Goal: Information Seeking & Learning: Check status

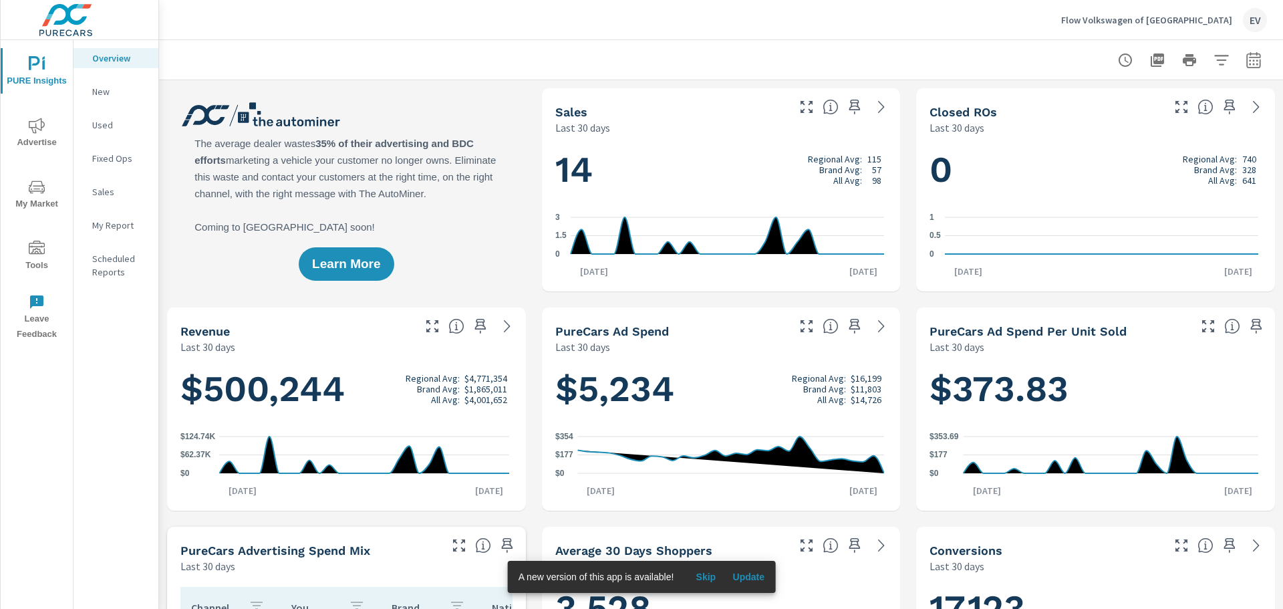
click at [39, 137] on span "Advertise" at bounding box center [37, 134] width 64 height 33
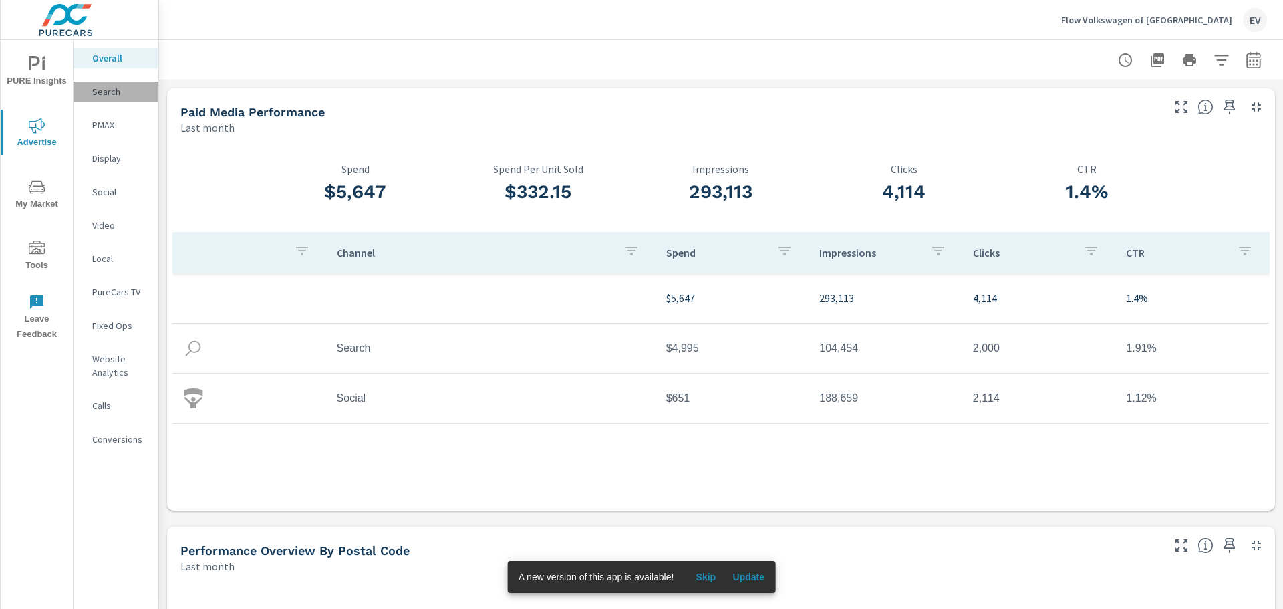
click at [116, 98] on div "Search" at bounding box center [116, 92] width 85 height 20
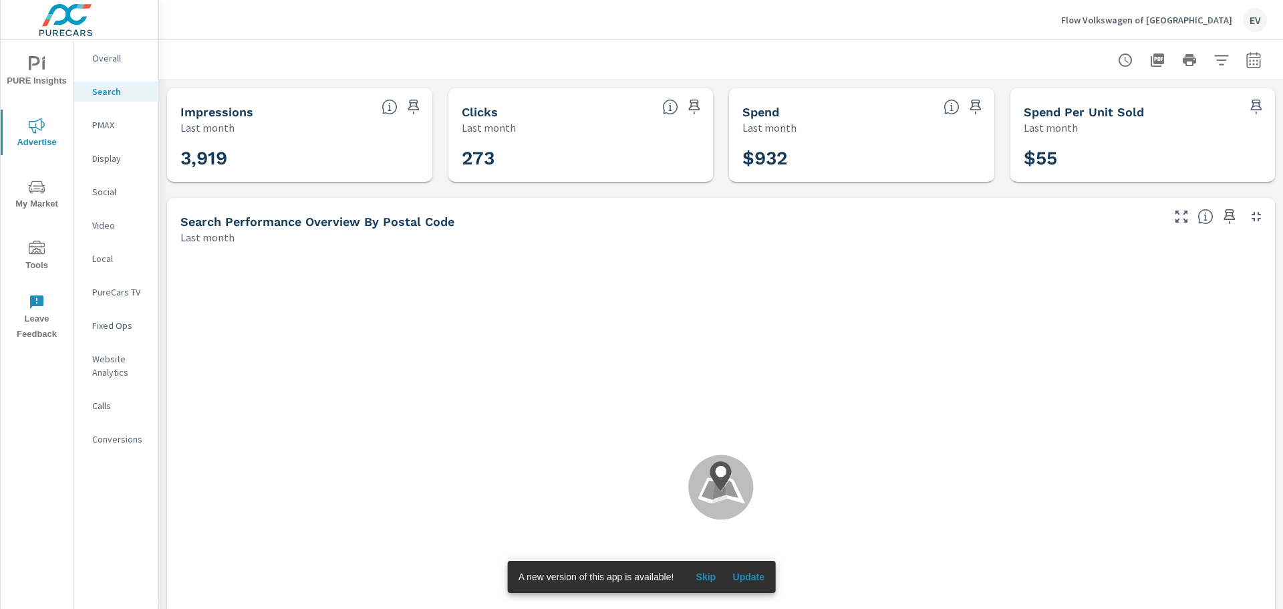
scroll to position [149, 0]
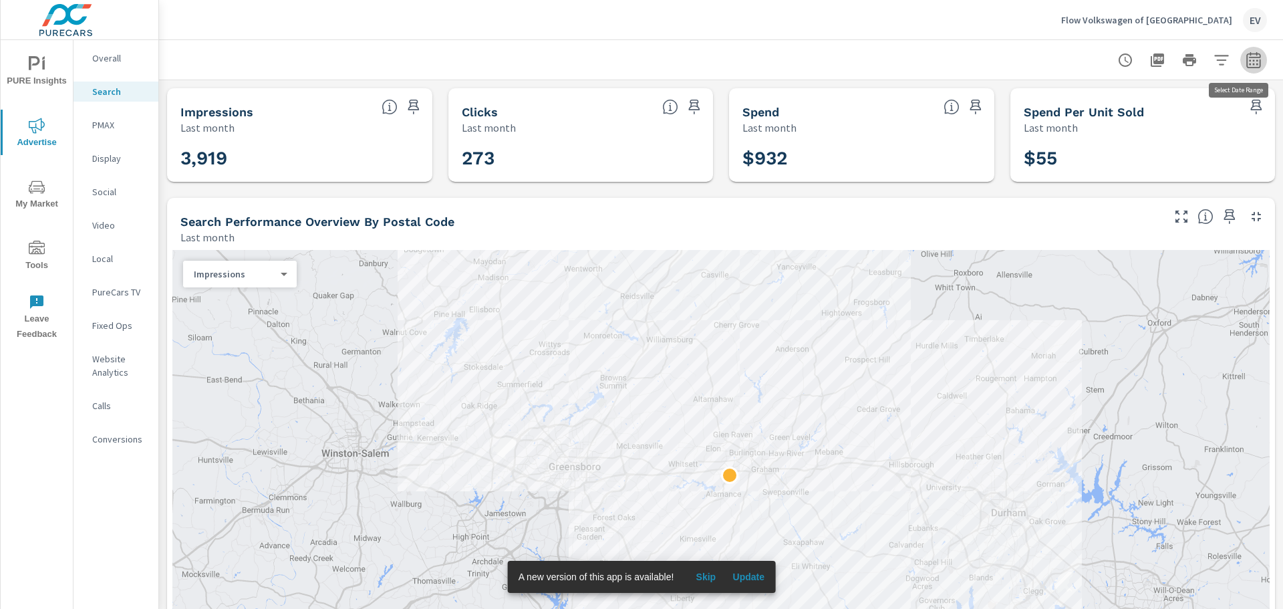
click at [1247, 57] on icon "button" at bounding box center [1254, 59] width 14 height 16
select select "Last month"
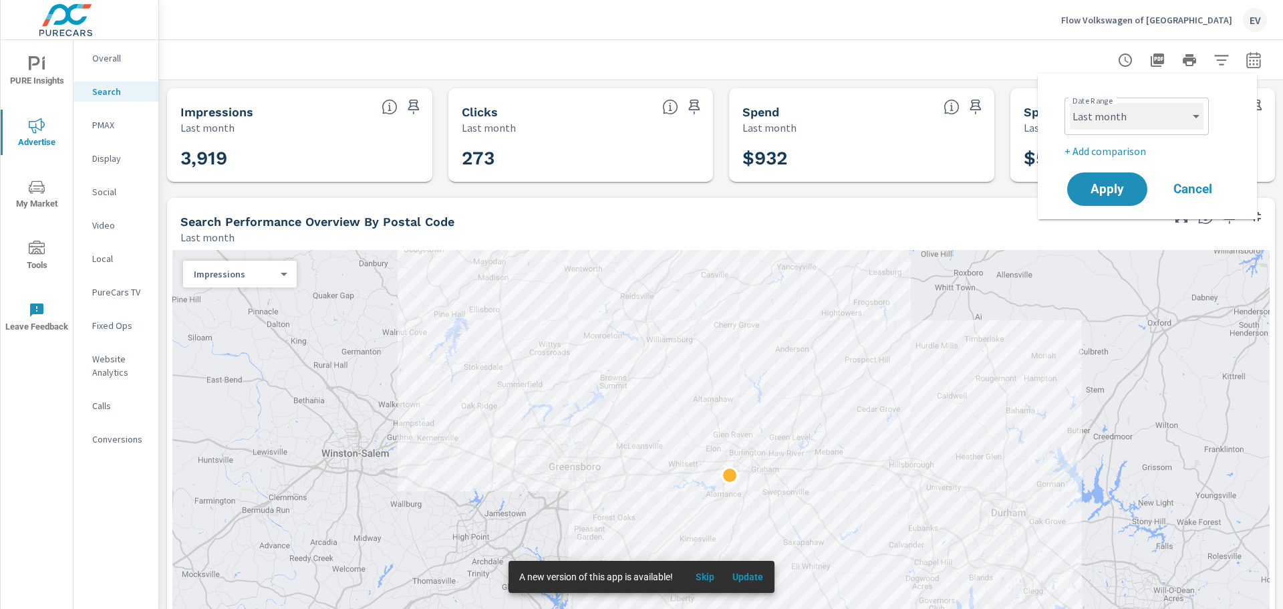
click at [1169, 117] on select "Custom [DATE] Last week Last 7 days Last 14 days Last 30 days Last 45 days Last…" at bounding box center [1137, 116] width 134 height 27
click at [985, 64] on div at bounding box center [721, 59] width 1092 height 39
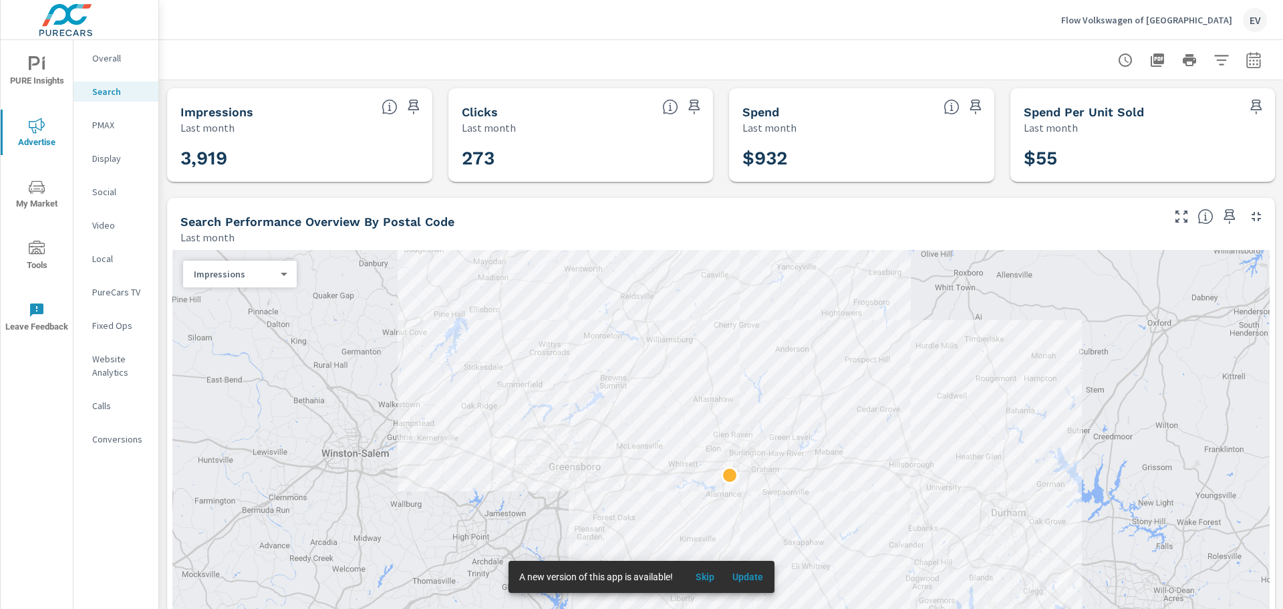
click at [1215, 61] on icon "button" at bounding box center [1222, 60] width 16 height 16
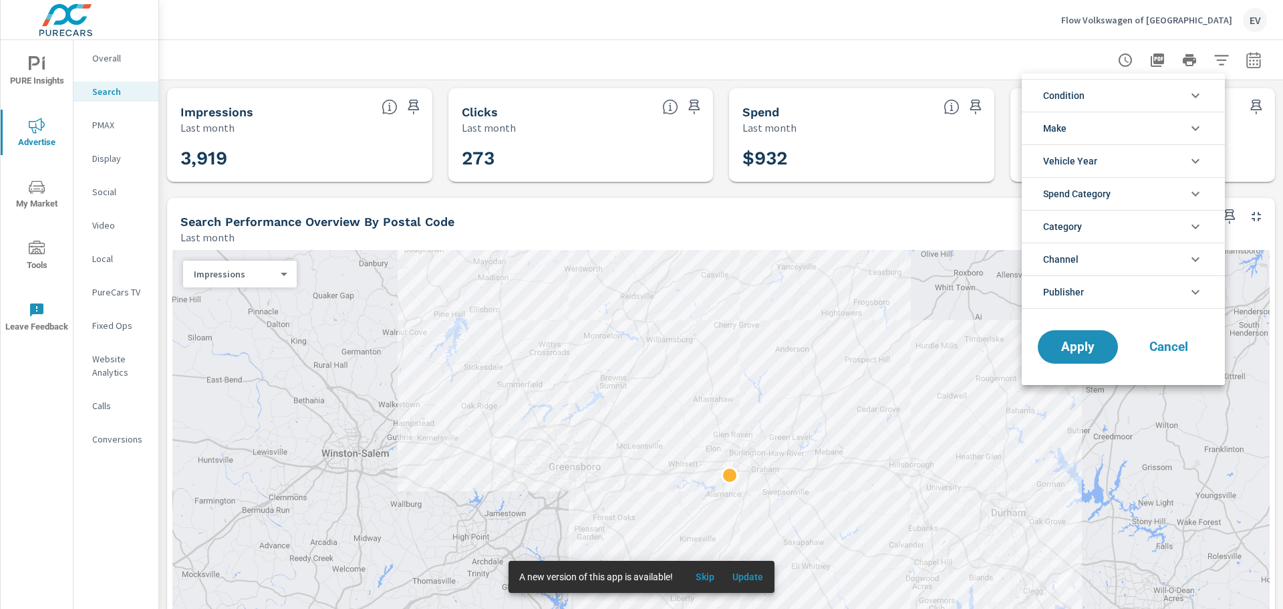
click at [1243, 57] on div at bounding box center [641, 304] width 1283 height 609
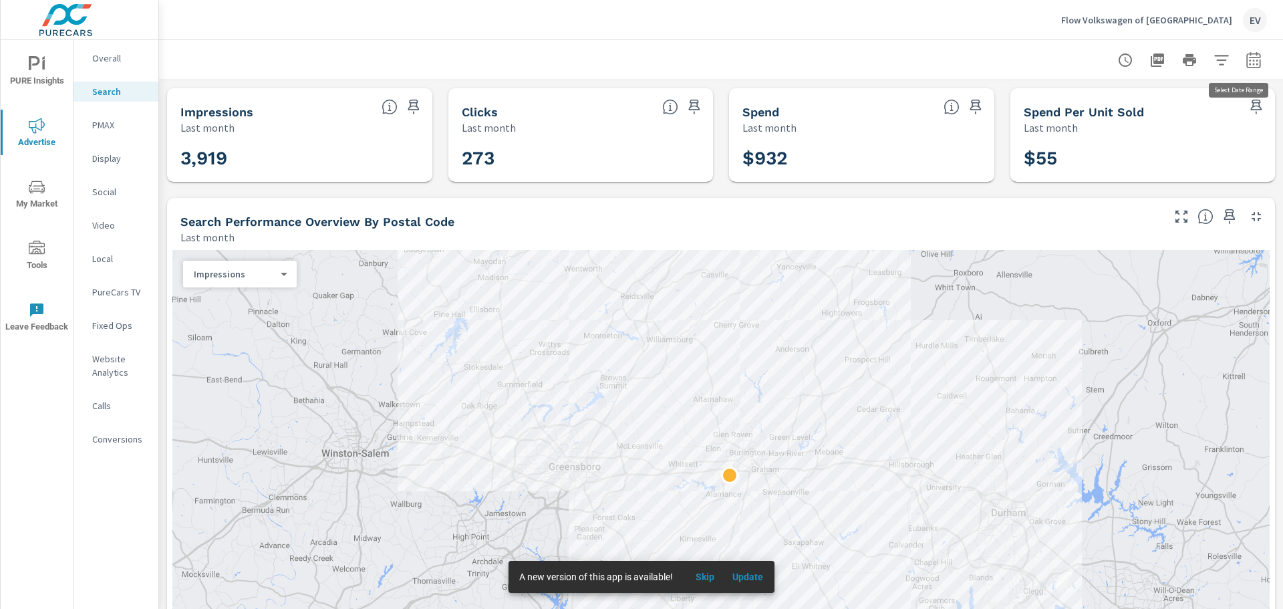
click at [1247, 68] on icon "button" at bounding box center [1254, 59] width 14 height 16
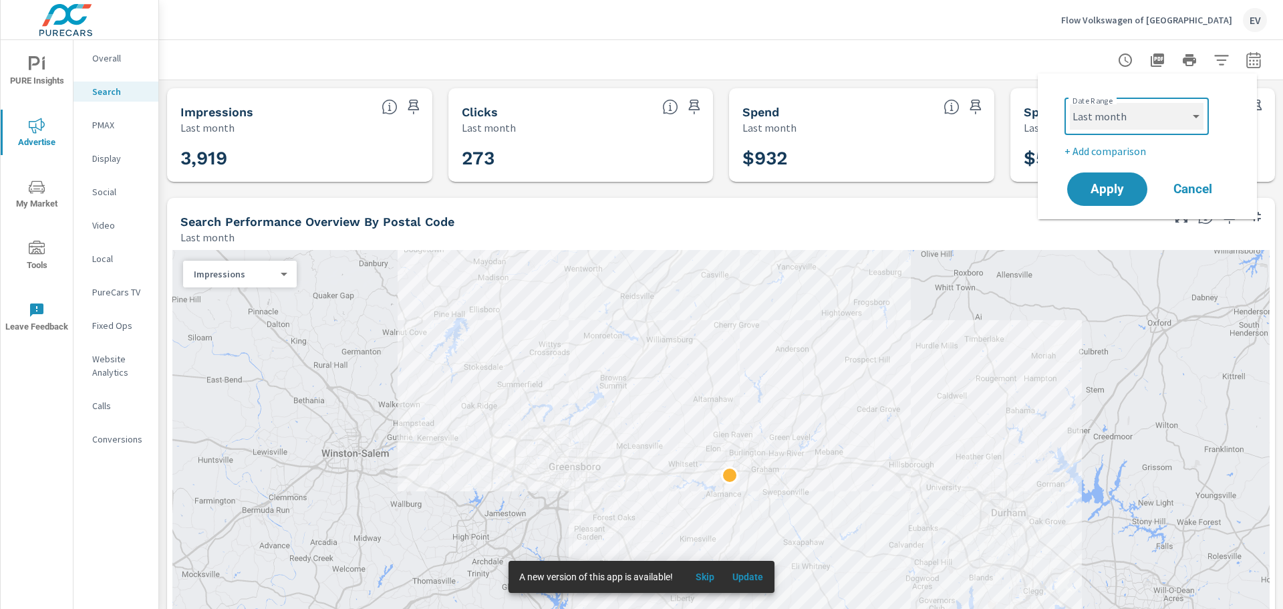
click at [1158, 119] on select "Custom [DATE] Last week Last 7 days Last 14 days Last 30 days Last 45 days Last…" at bounding box center [1137, 116] width 134 height 27
click at [1070, 103] on select "Custom [DATE] Last week Last 7 days Last 14 days Last 30 days Last 45 days Last…" at bounding box center [1137, 116] width 134 height 27
select select "Month to date"
click at [41, 72] on icon "nav menu" at bounding box center [37, 64] width 16 height 16
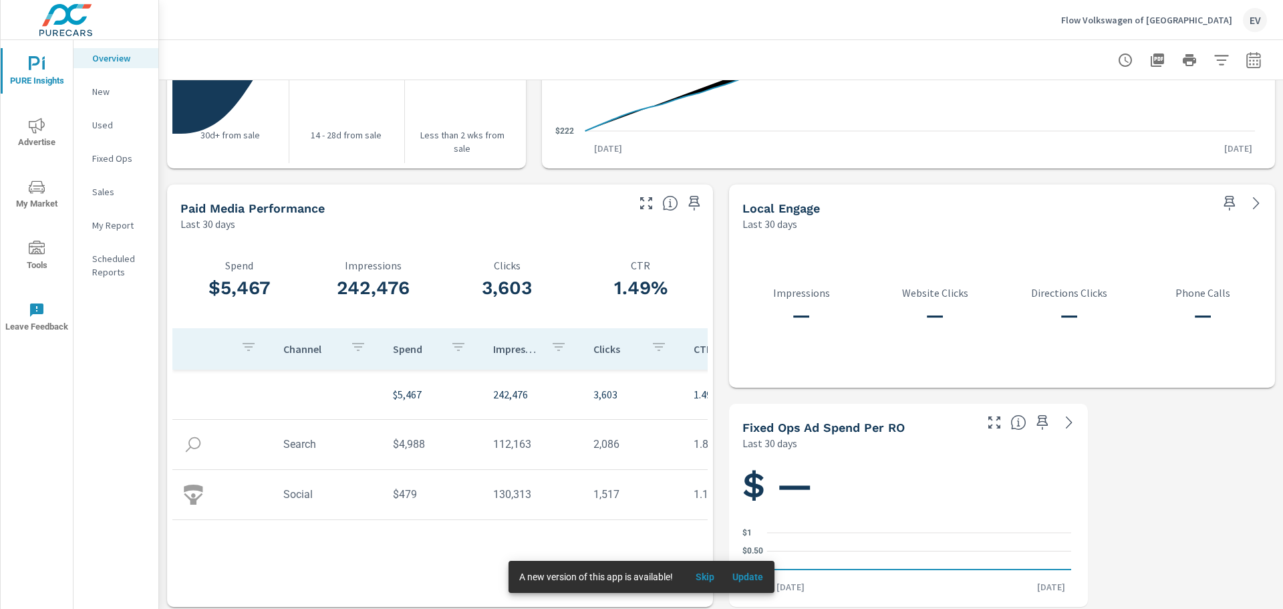
scroll to position [1664, 0]
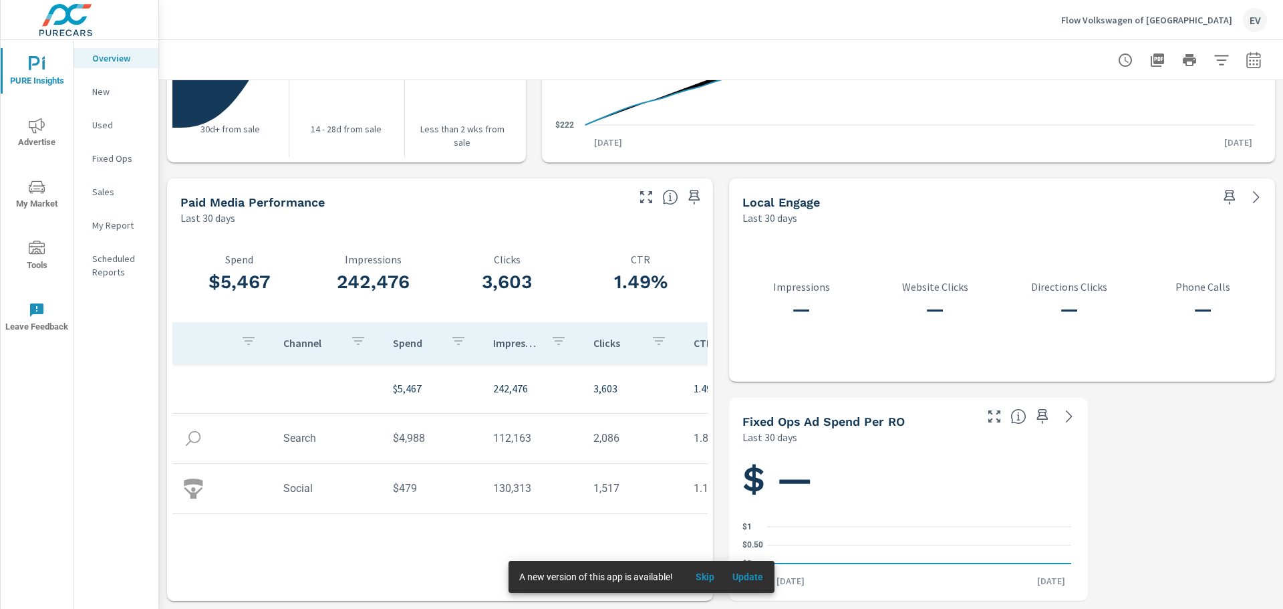
click at [110, 95] on p "New" at bounding box center [119, 91] width 55 height 13
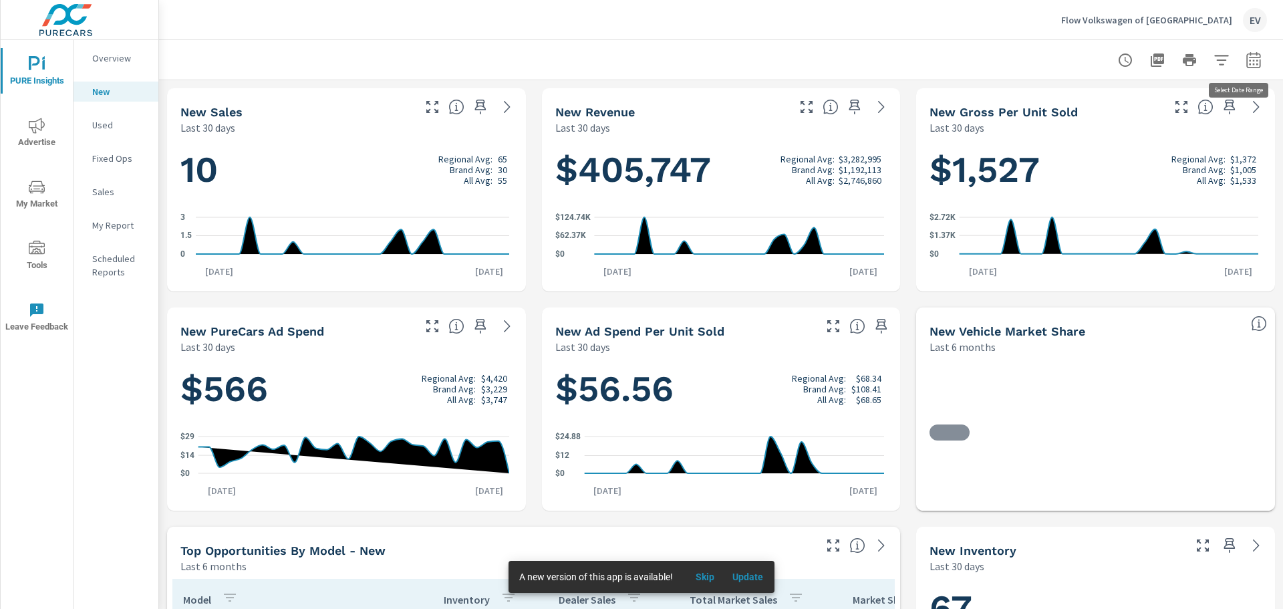
click at [1246, 59] on icon "button" at bounding box center [1254, 60] width 16 height 16
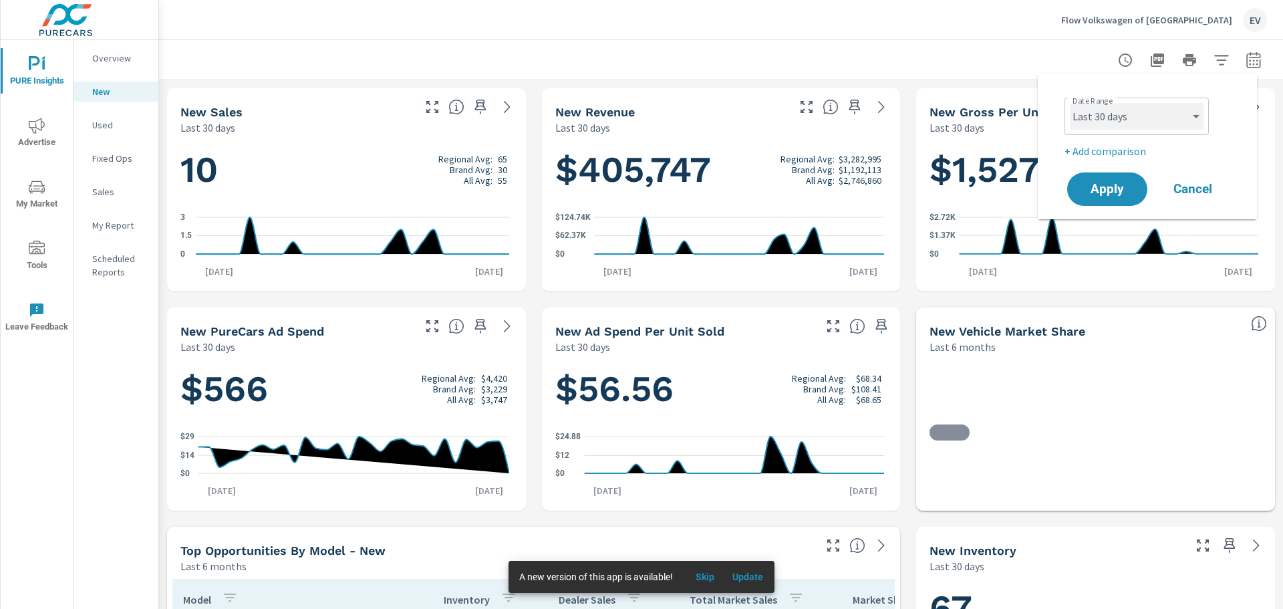
click at [1133, 122] on select "Custom [DATE] Last week Last 7 days Last 14 days Last 30 days Last 45 days Last…" at bounding box center [1137, 116] width 134 height 27
click at [1070, 103] on select "Custom [DATE] Last week Last 7 days Last 14 days Last 30 days Last 45 days Last…" at bounding box center [1137, 116] width 134 height 27
select select "Month to date"
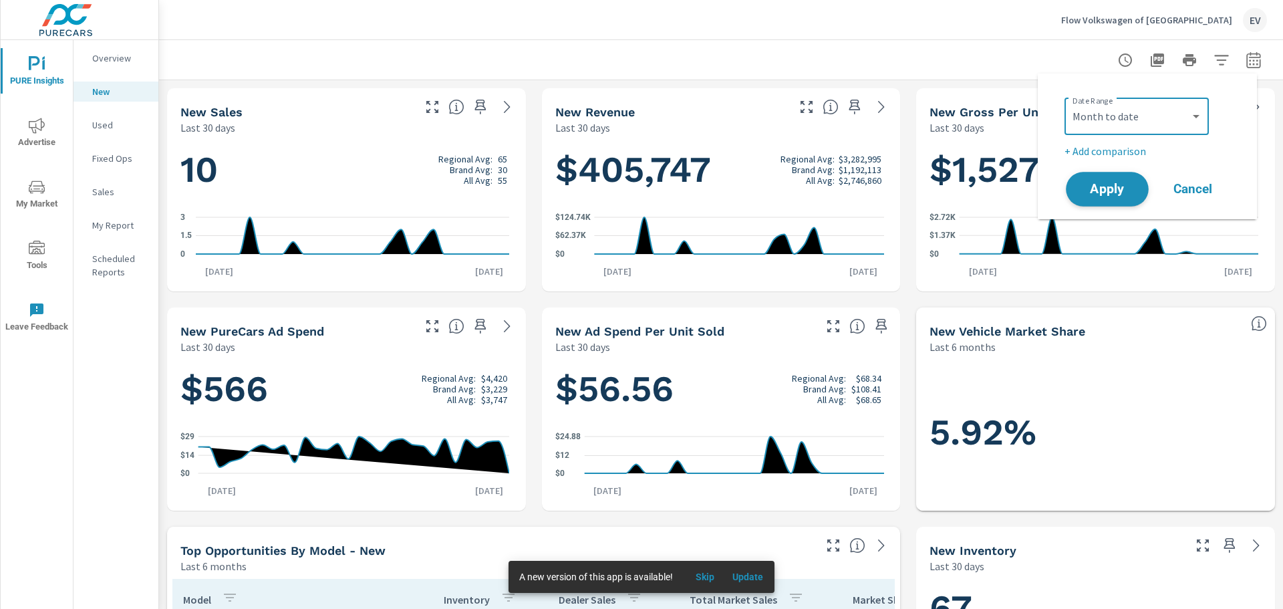
click at [1124, 194] on span "Apply" at bounding box center [1107, 189] width 55 height 13
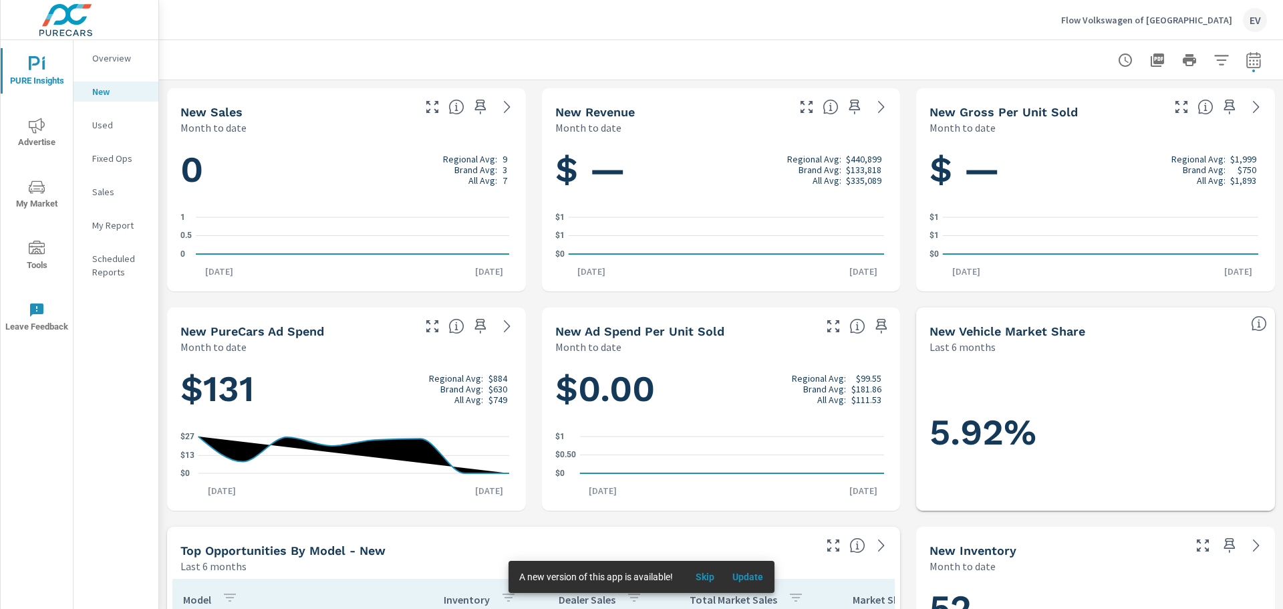
drag, startPoint x: 3, startPoint y: 310, endPoint x: 37, endPoint y: 123, distance: 190.4
click at [37, 123] on icon "nav menu" at bounding box center [37, 126] width 16 height 16
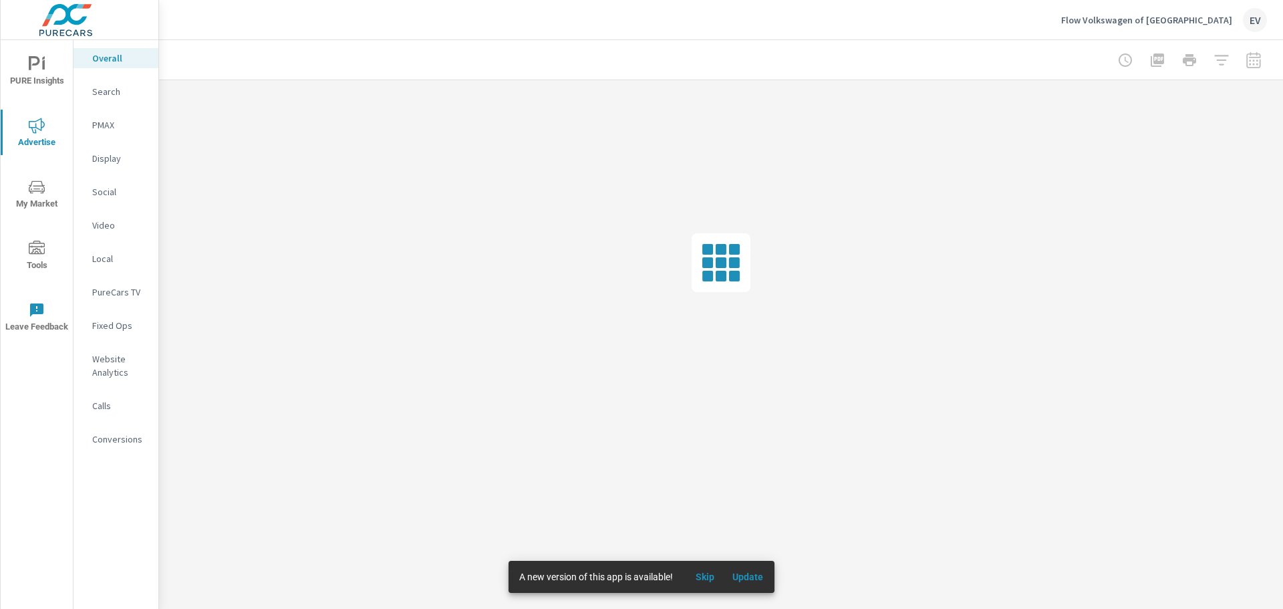
click at [87, 104] on nav "Overall Search PMAX Display Social Video Local PureCars TV Fixed Ops Website An…" at bounding box center [116, 254] width 85 height 428
click at [105, 91] on p "Search" at bounding box center [119, 91] width 55 height 13
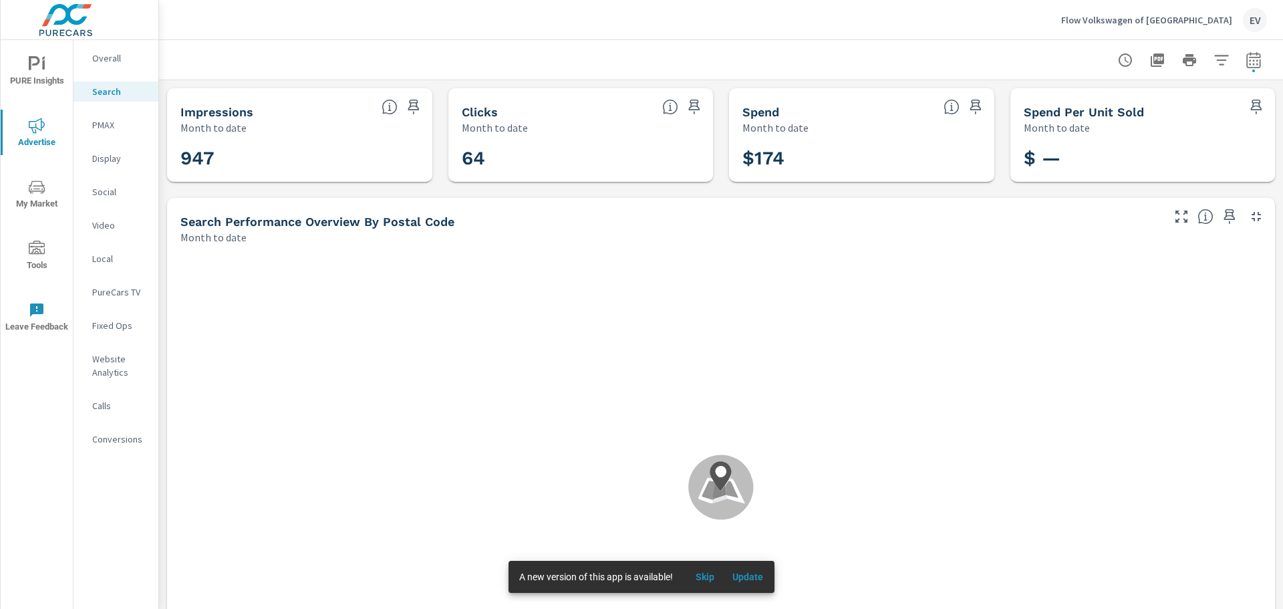
scroll to position [100, 0]
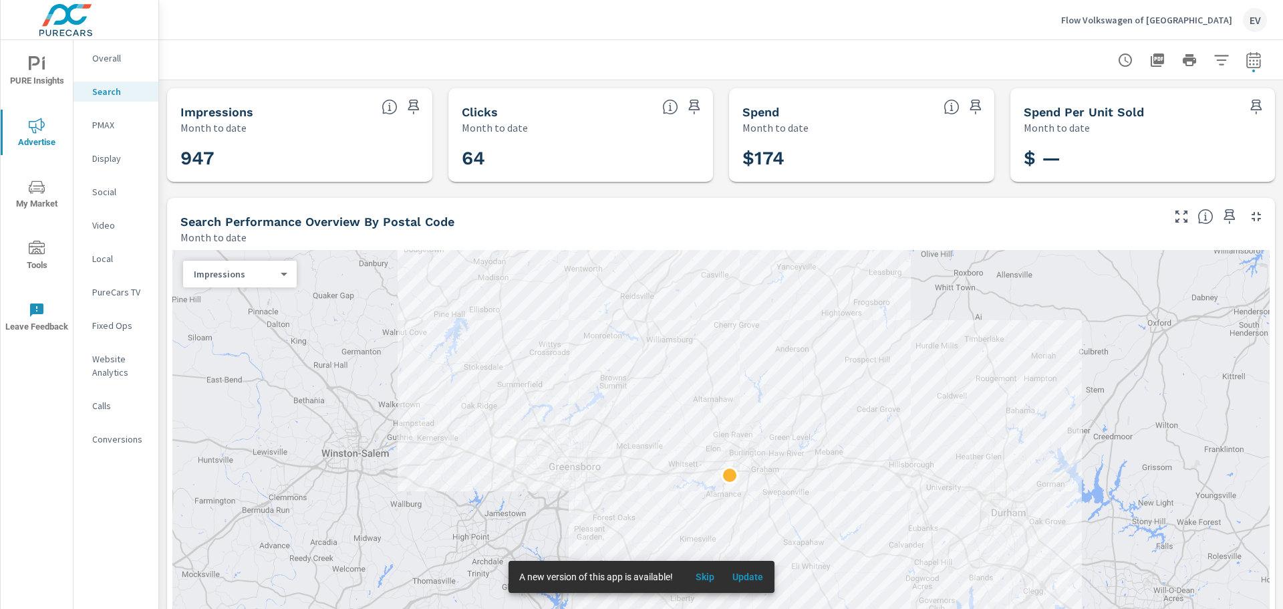
click at [729, 180] on div "$174" at bounding box center [861, 158] width 265 height 47
click at [1249, 57] on icon "button" at bounding box center [1254, 59] width 14 height 16
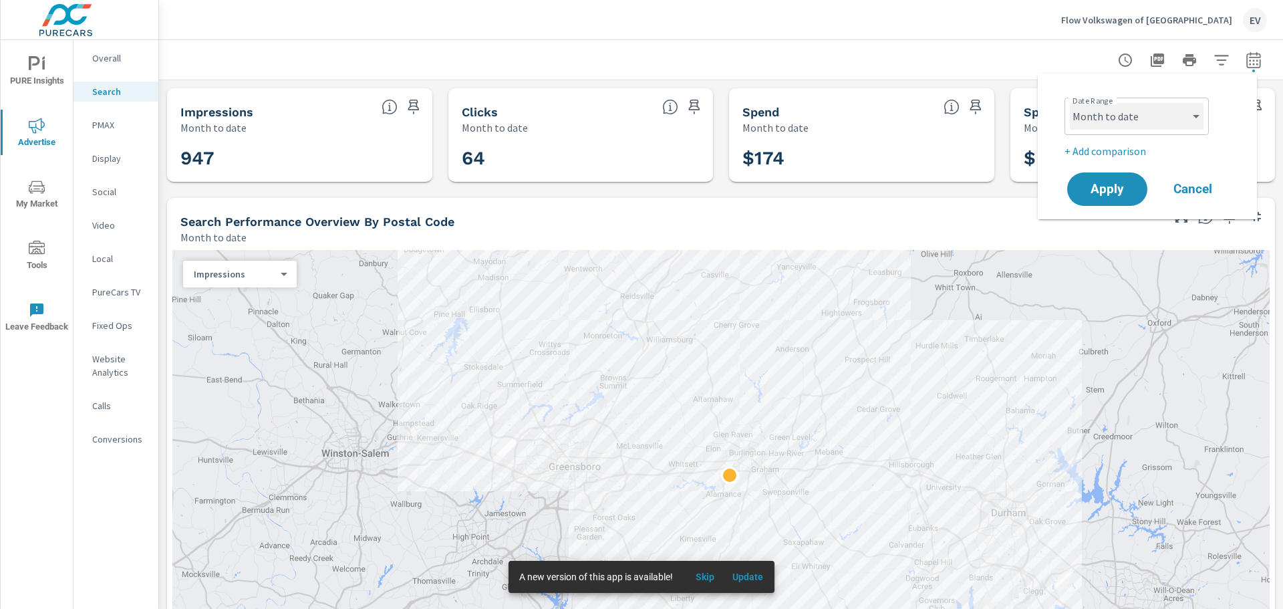
click at [1183, 103] on select "Custom [DATE] Last week Last 7 days Last 14 days Last 30 days Last 45 days Last…" at bounding box center [1137, 116] width 134 height 27
click at [1070, 103] on select "Custom [DATE] Last week Last 7 days Last 14 days Last 30 days Last 45 days Last…" at bounding box center [1137, 116] width 134 height 27
select select "custom"
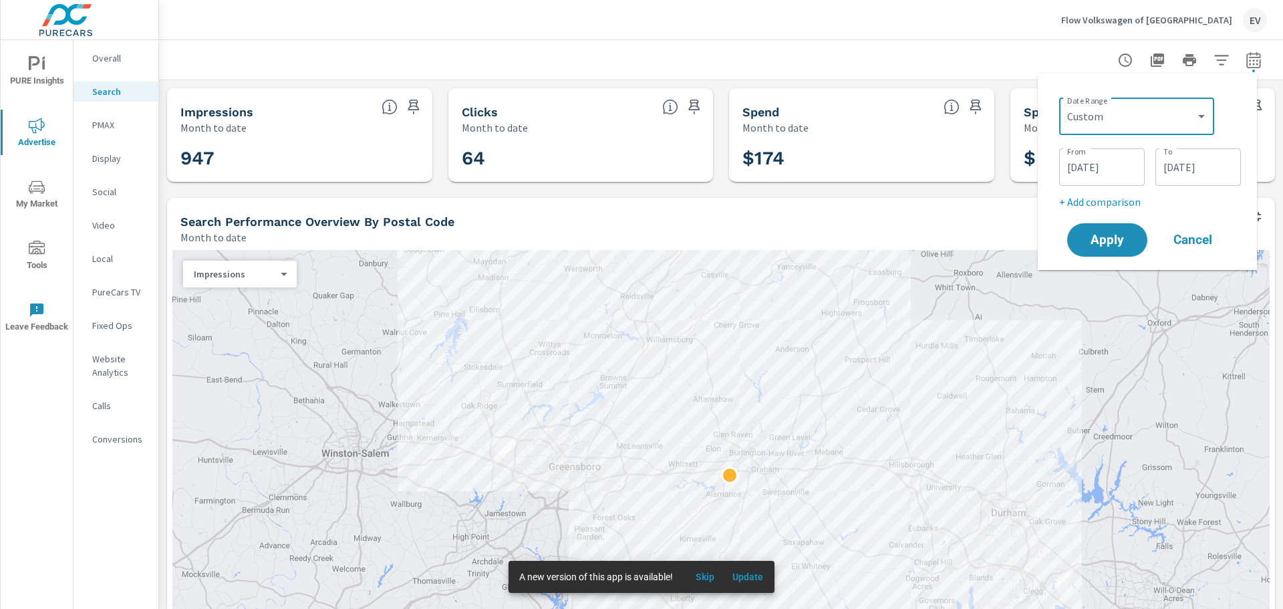
click at [1110, 171] on input "[DATE]" at bounding box center [1102, 167] width 75 height 27
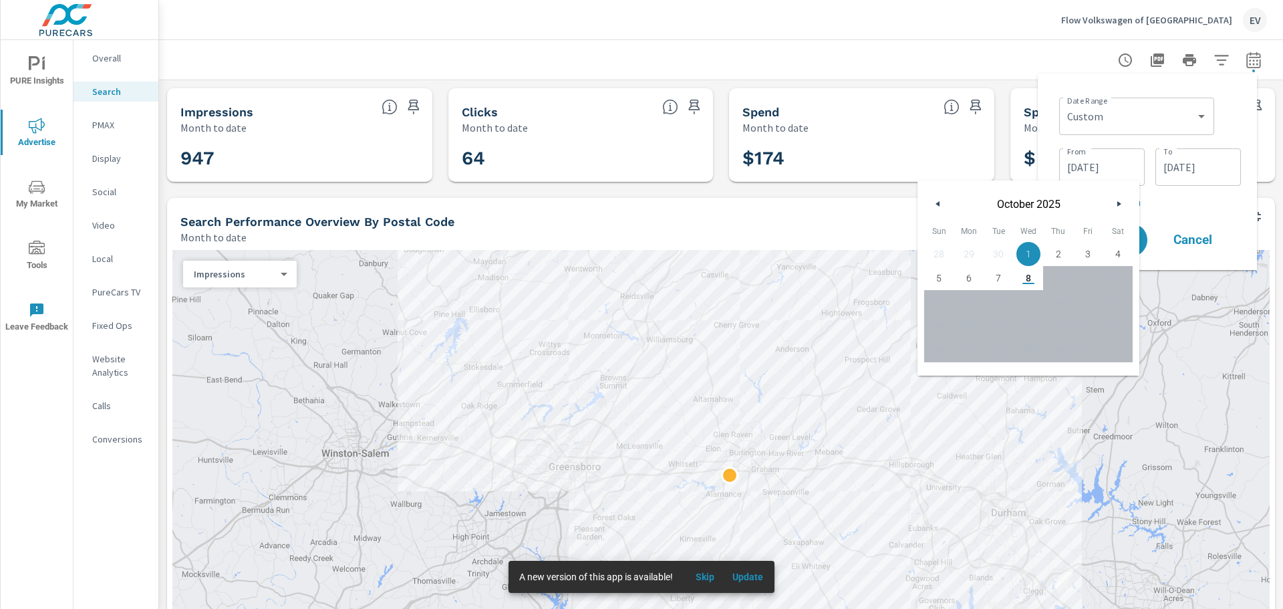
click at [930, 201] on div "[DATE]" at bounding box center [1029, 200] width 222 height 40
click at [937, 203] on icon "button" at bounding box center [936, 203] width 7 height 5
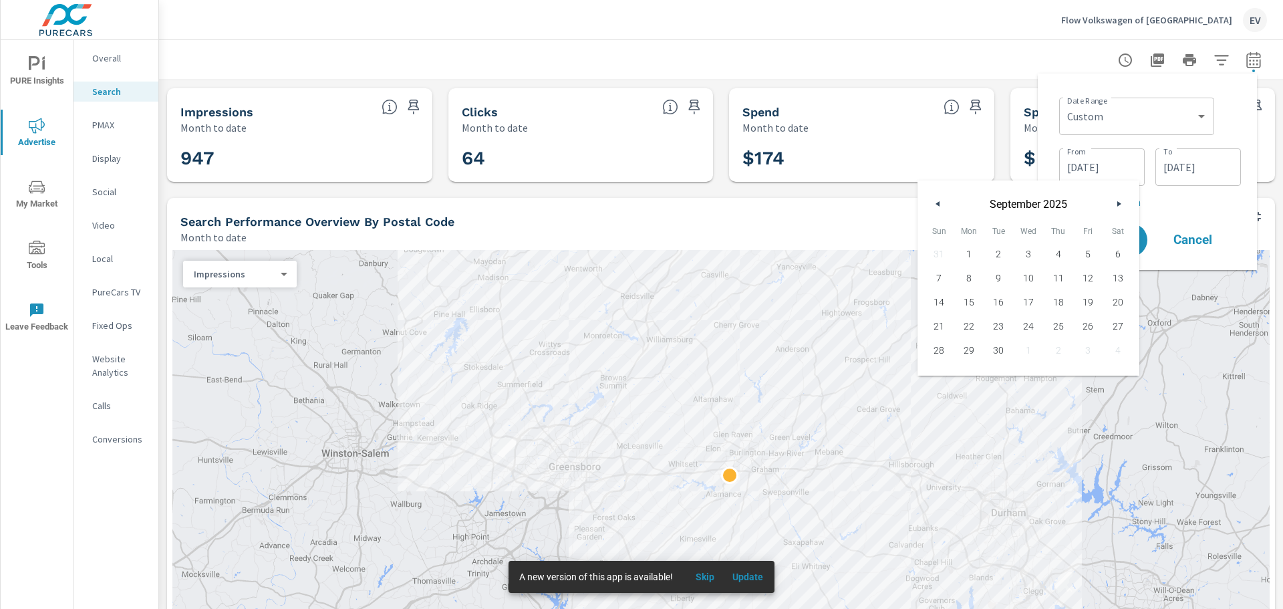
click at [975, 255] on span "1" at bounding box center [970, 253] width 30 height 17
type input "[DATE]"
click at [1180, 173] on input "[DATE]" at bounding box center [1198, 167] width 75 height 27
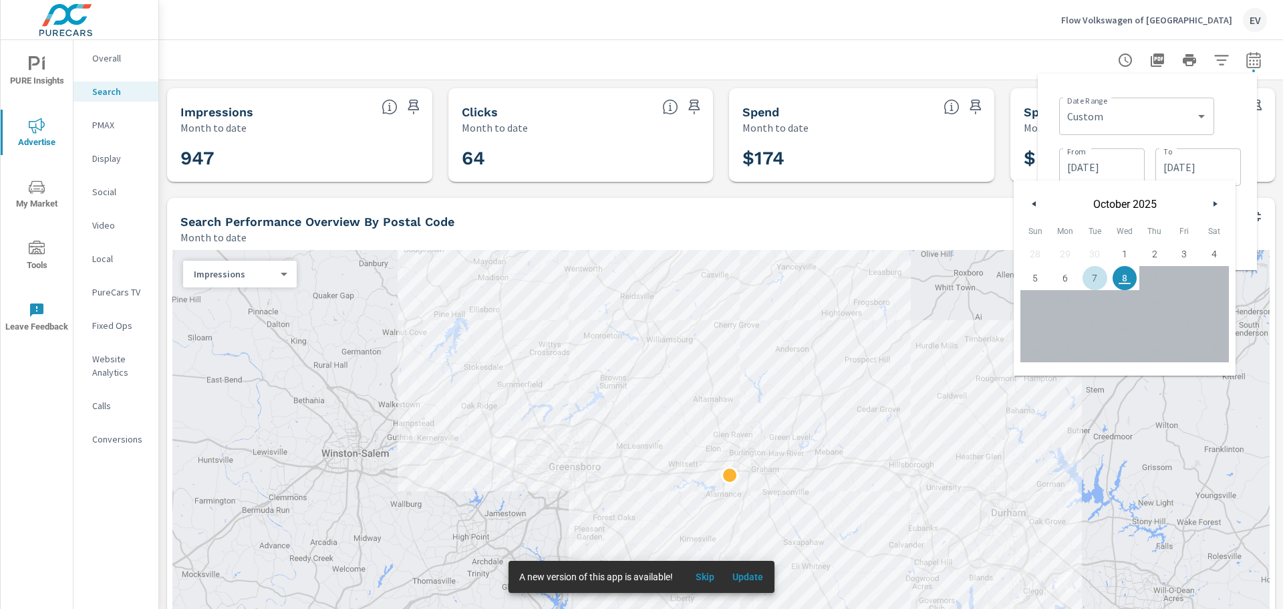
click at [1032, 201] on icon "button" at bounding box center [1032, 203] width 7 height 5
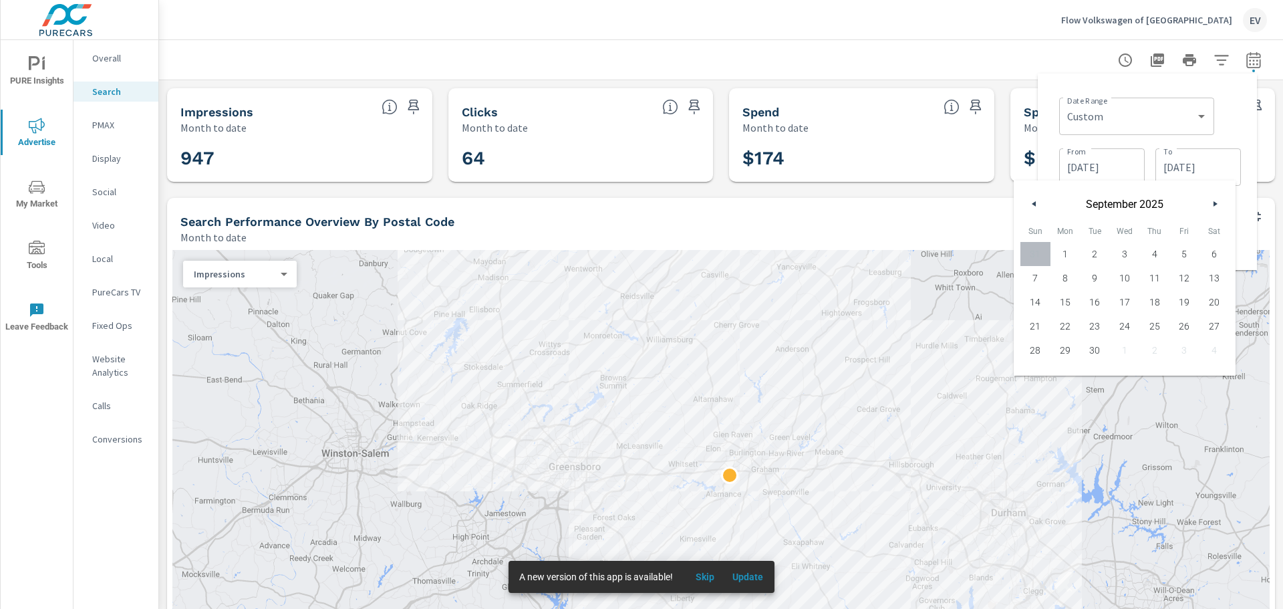
click at [1065, 284] on span "8" at bounding box center [1066, 277] width 30 height 17
type input "[DATE]"
click at [981, 203] on div "Search Performance Overview By Postal Code Month to date" at bounding box center [666, 221] width 999 height 47
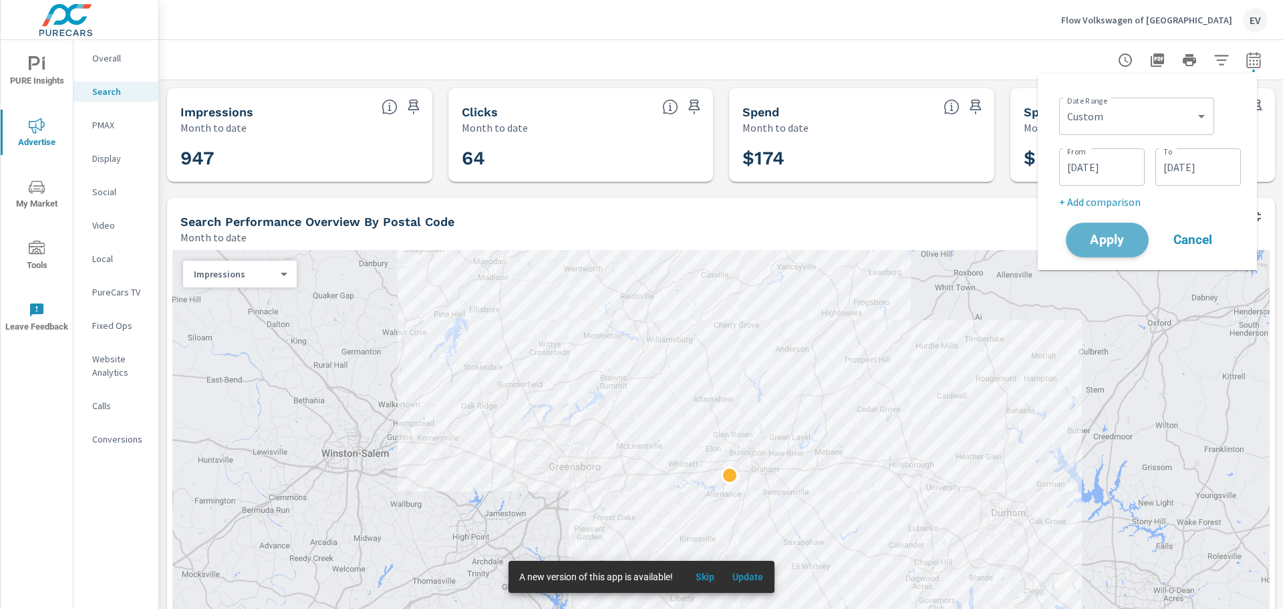
click at [1129, 234] on span "Apply" at bounding box center [1107, 240] width 55 height 13
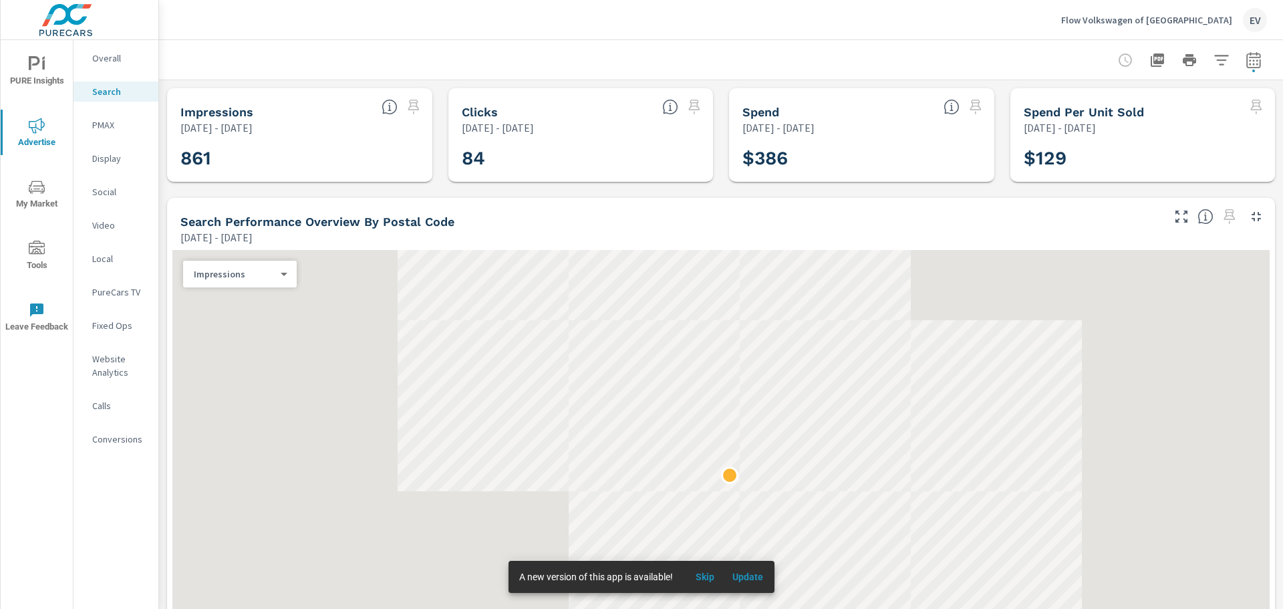
scroll to position [99, 0]
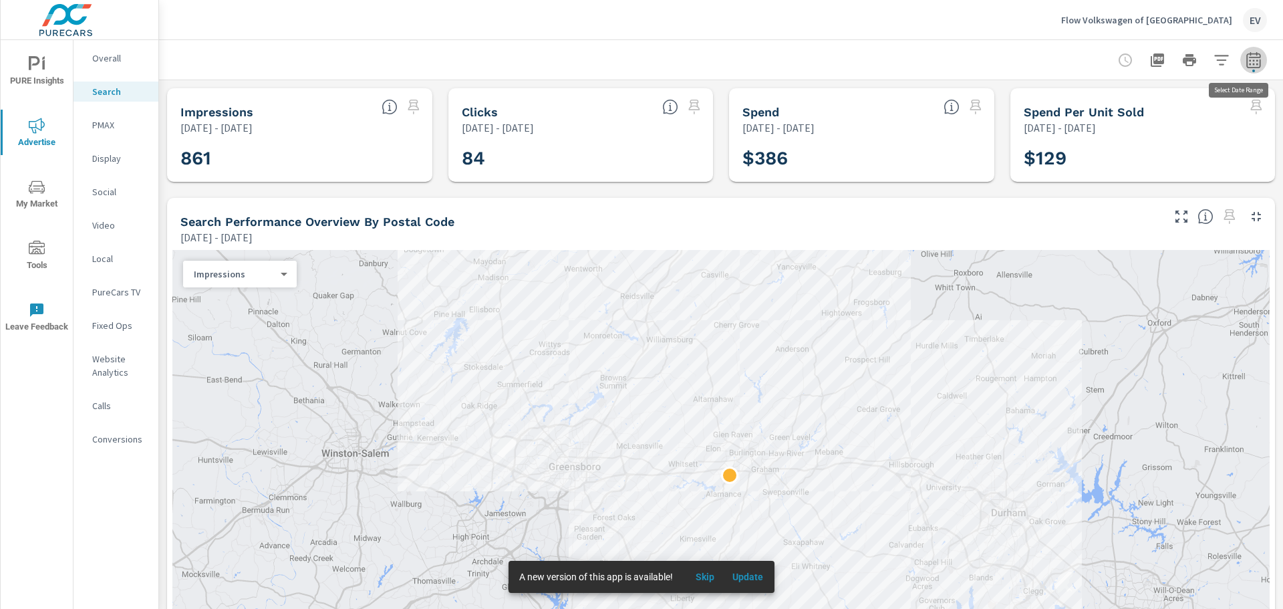
click at [1255, 61] on button "button" at bounding box center [1254, 60] width 27 height 27
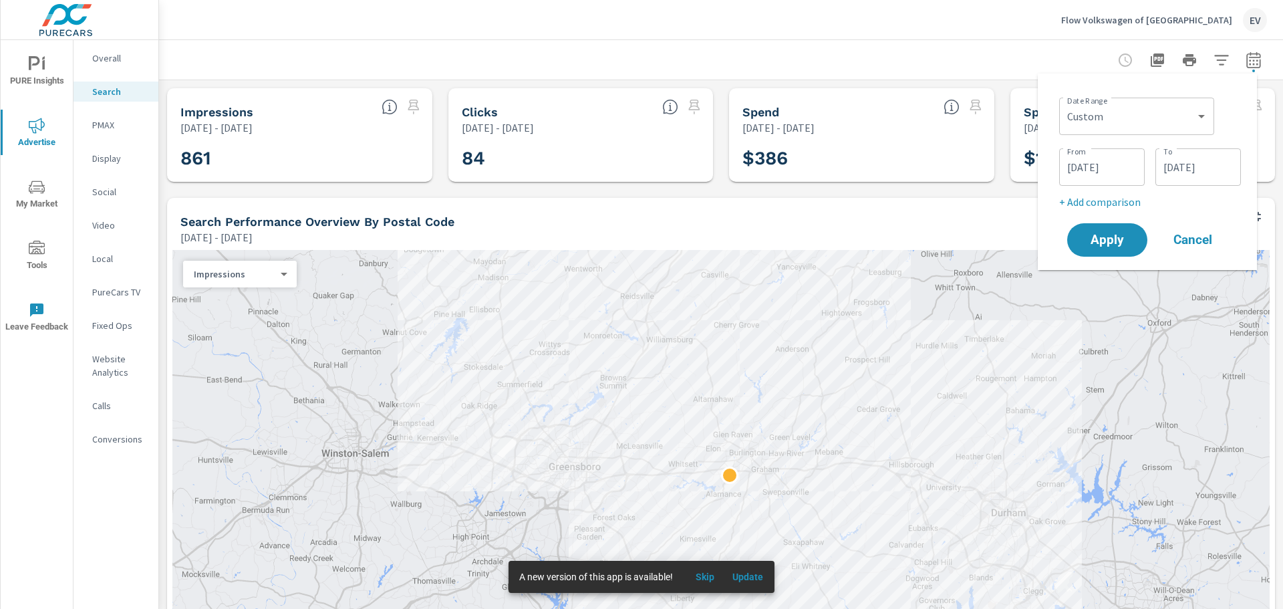
click at [1110, 160] on input "[DATE]" at bounding box center [1102, 167] width 75 height 27
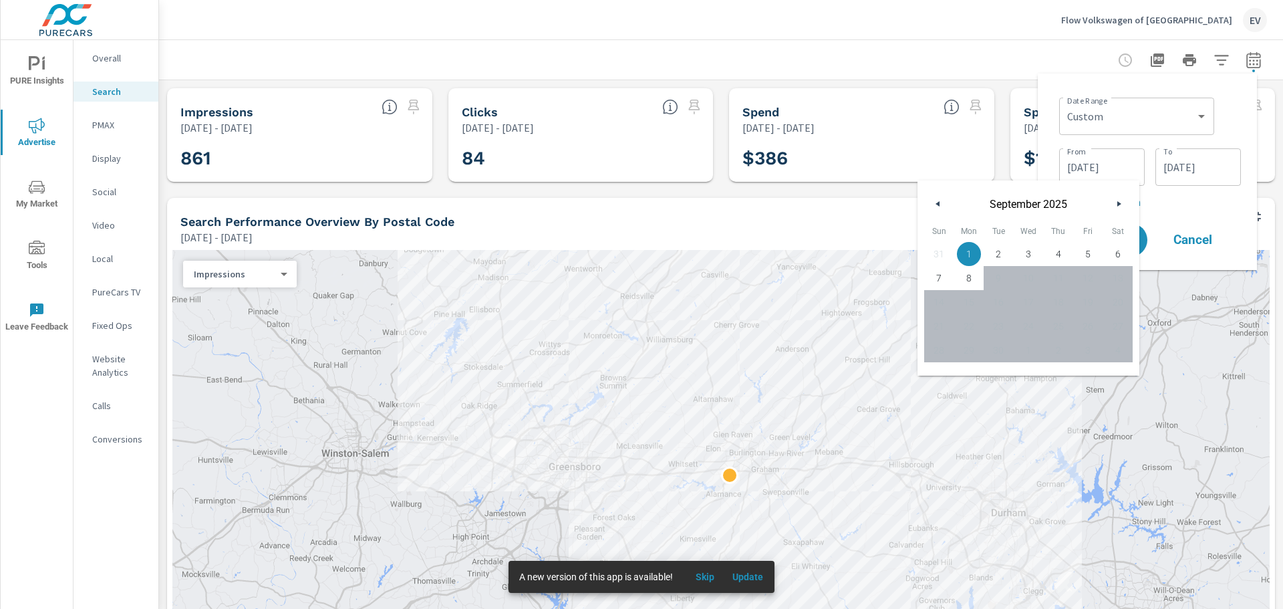
click at [932, 203] on button "button" at bounding box center [938, 204] width 16 height 16
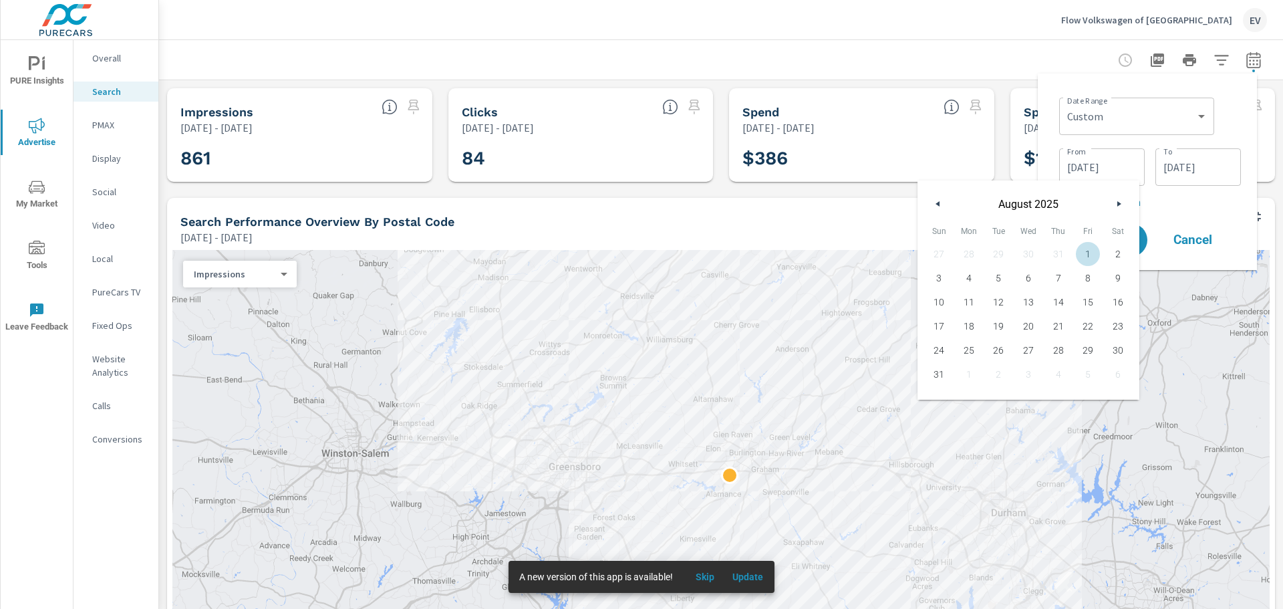
drag, startPoint x: 1084, startPoint y: 255, endPoint x: 1158, endPoint y: 207, distance: 88.2
click at [1086, 255] on span "1" at bounding box center [1089, 253] width 30 height 17
type input "[DATE]"
click at [1191, 176] on input "[DATE]" at bounding box center [1198, 167] width 75 height 27
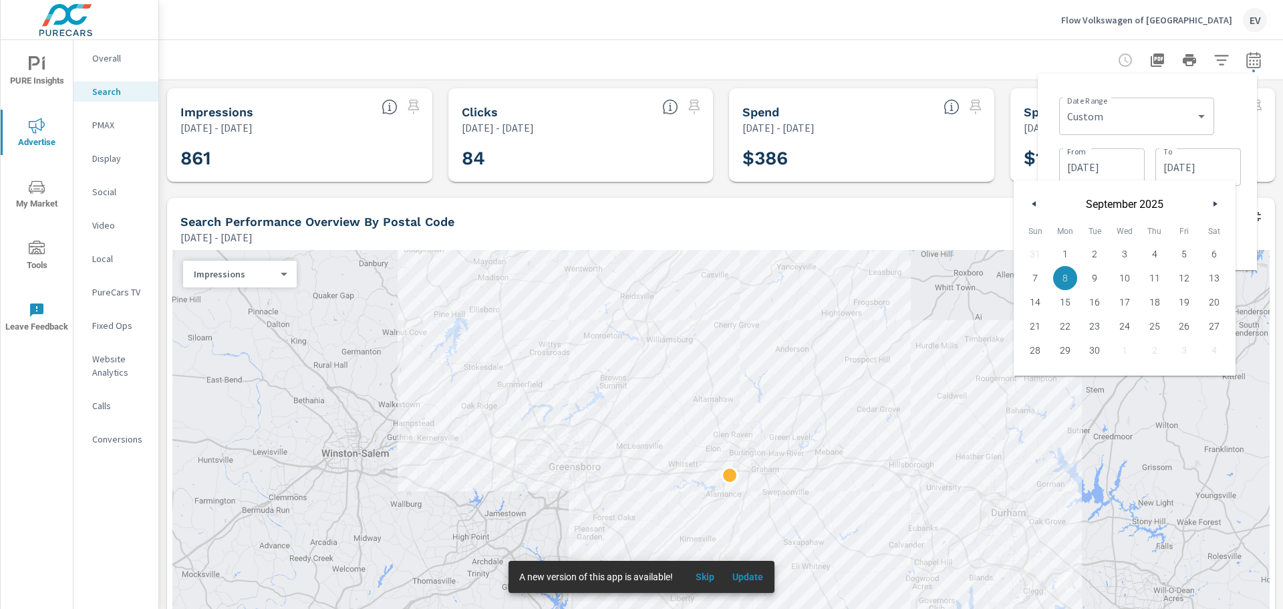
click at [1032, 202] on icon "button" at bounding box center [1032, 203] width 7 height 5
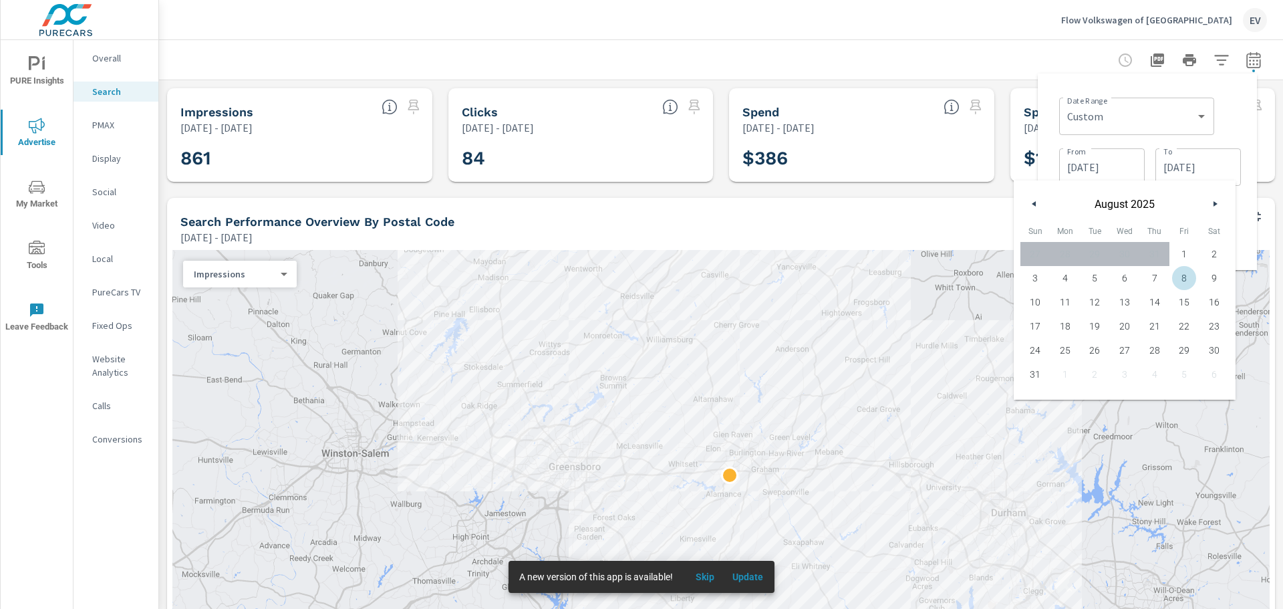
click at [1192, 276] on span "8" at bounding box center [1185, 277] width 30 height 17
type input "[DATE]"
click at [942, 223] on div "Search Performance Overview By Postal Code" at bounding box center [670, 221] width 980 height 15
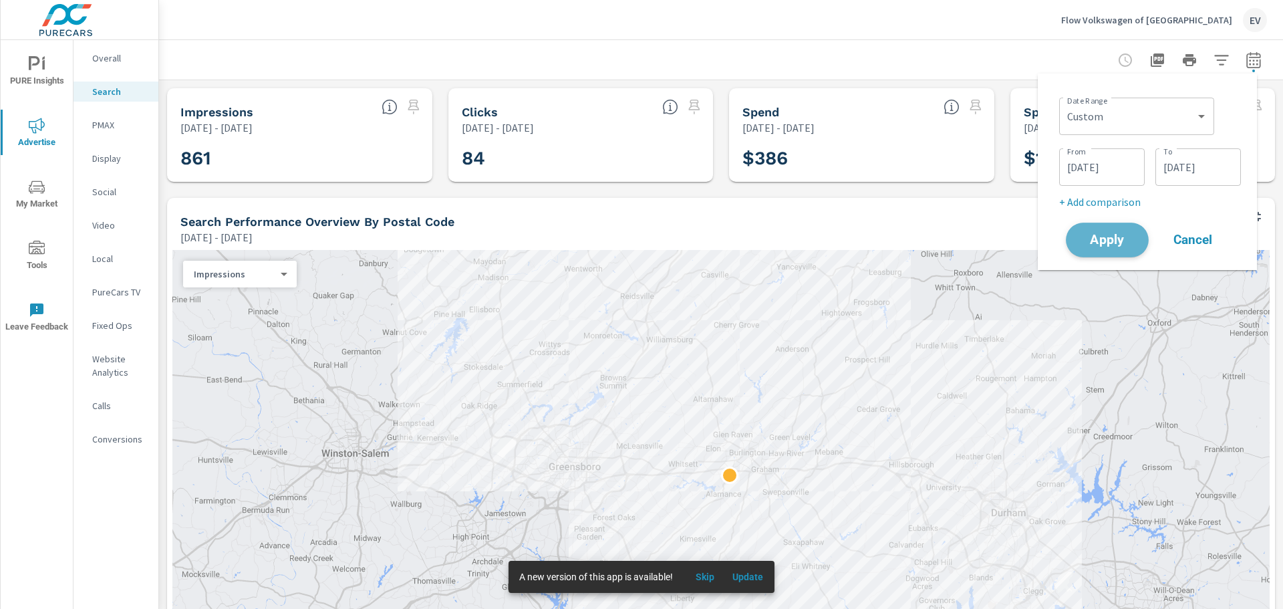
click at [1110, 236] on span "Apply" at bounding box center [1107, 240] width 55 height 13
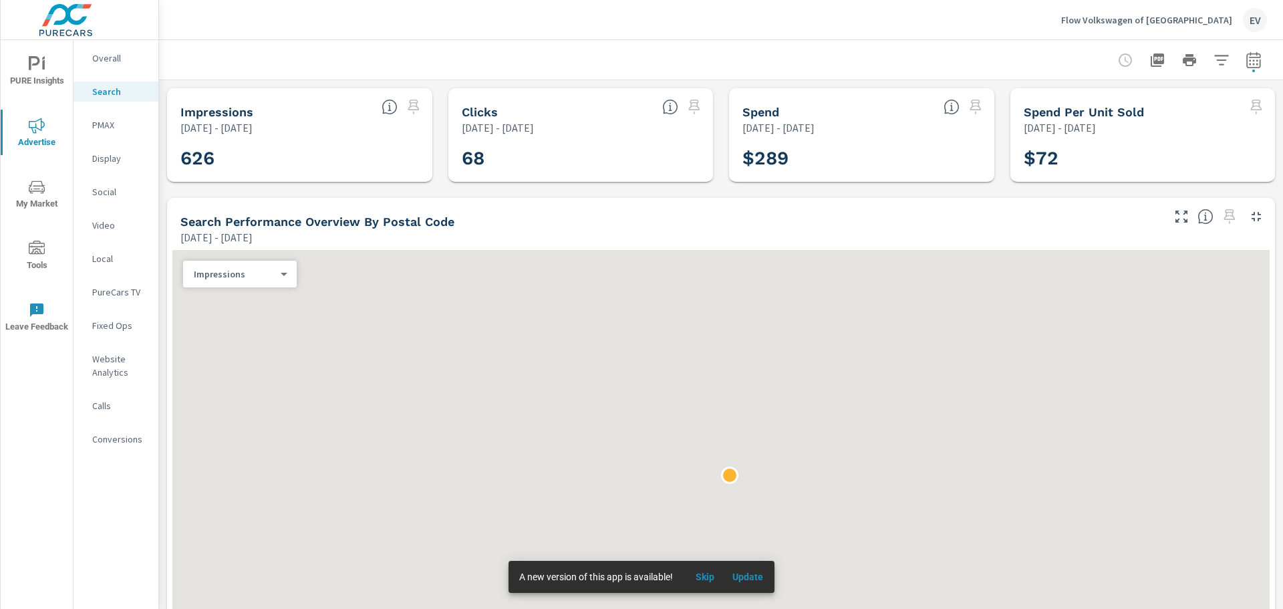
scroll to position [50, 0]
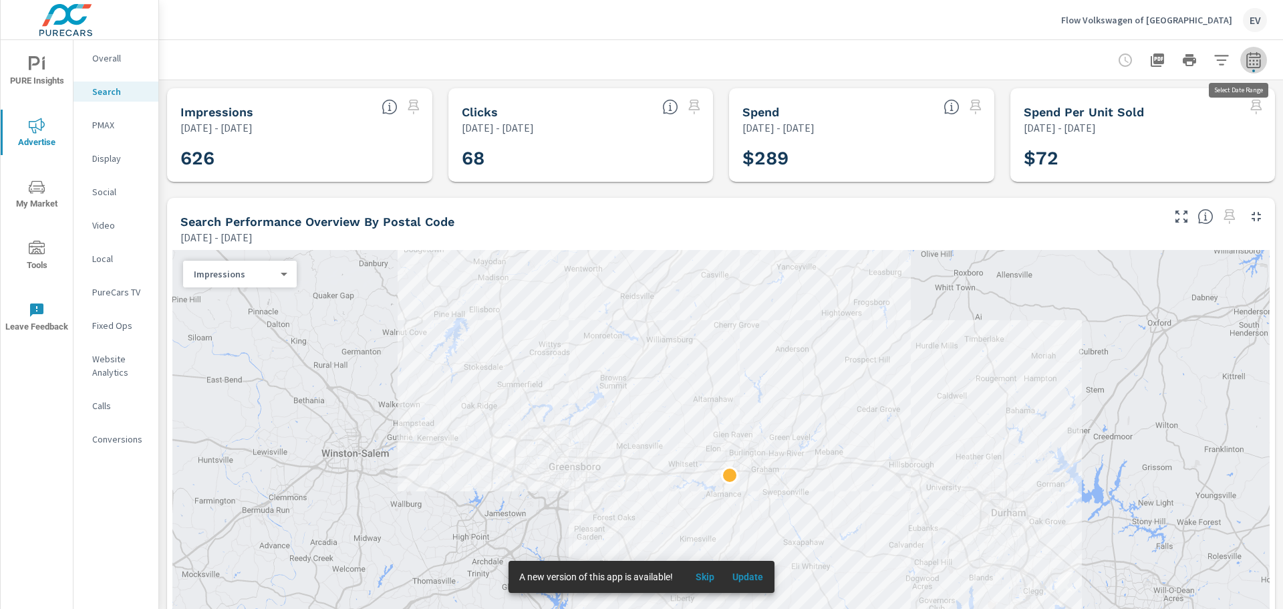
click at [1246, 55] on icon "button" at bounding box center [1254, 60] width 16 height 16
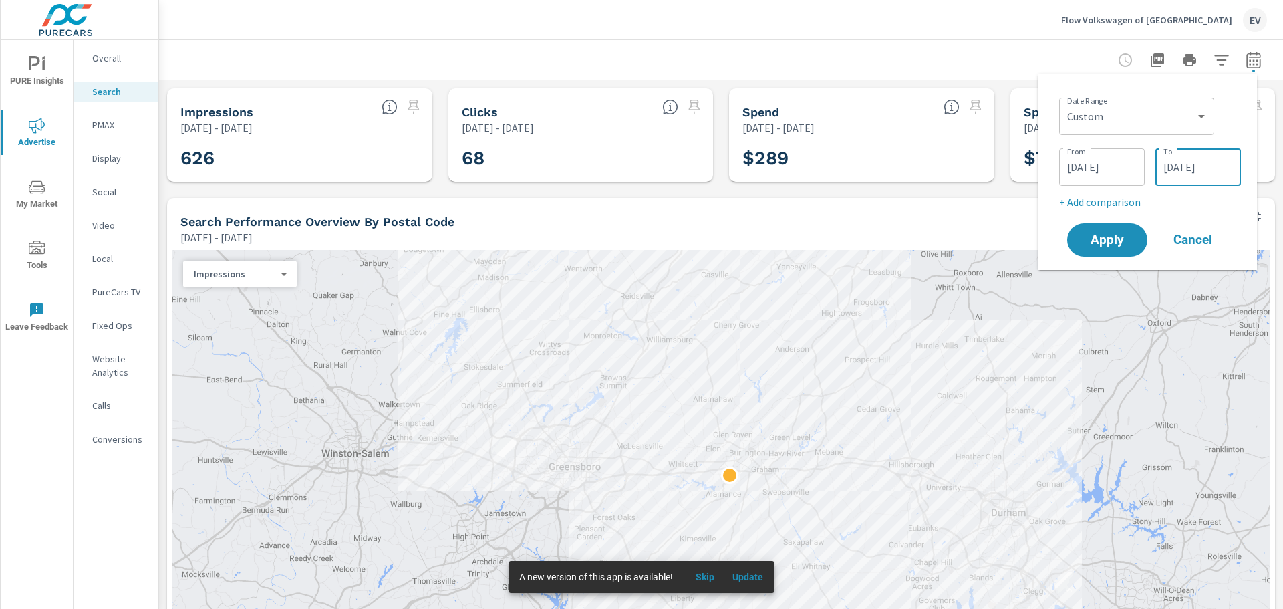
click at [1235, 170] on input "[DATE]" at bounding box center [1198, 167] width 75 height 27
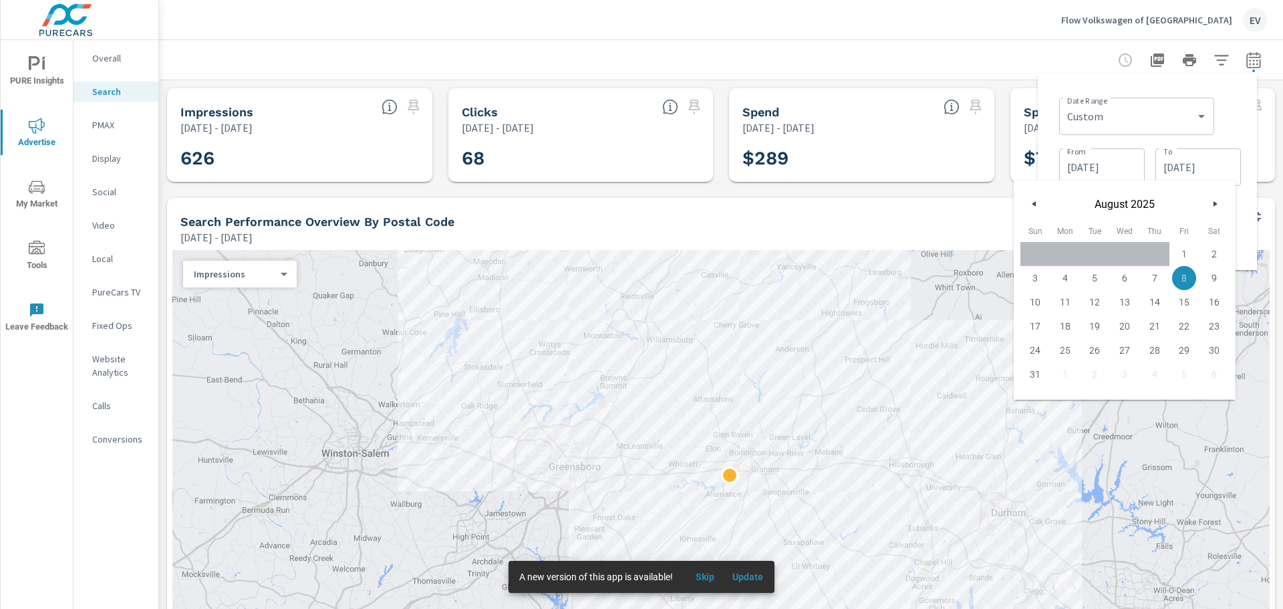
click at [1219, 200] on button "button" at bounding box center [1215, 204] width 16 height 16
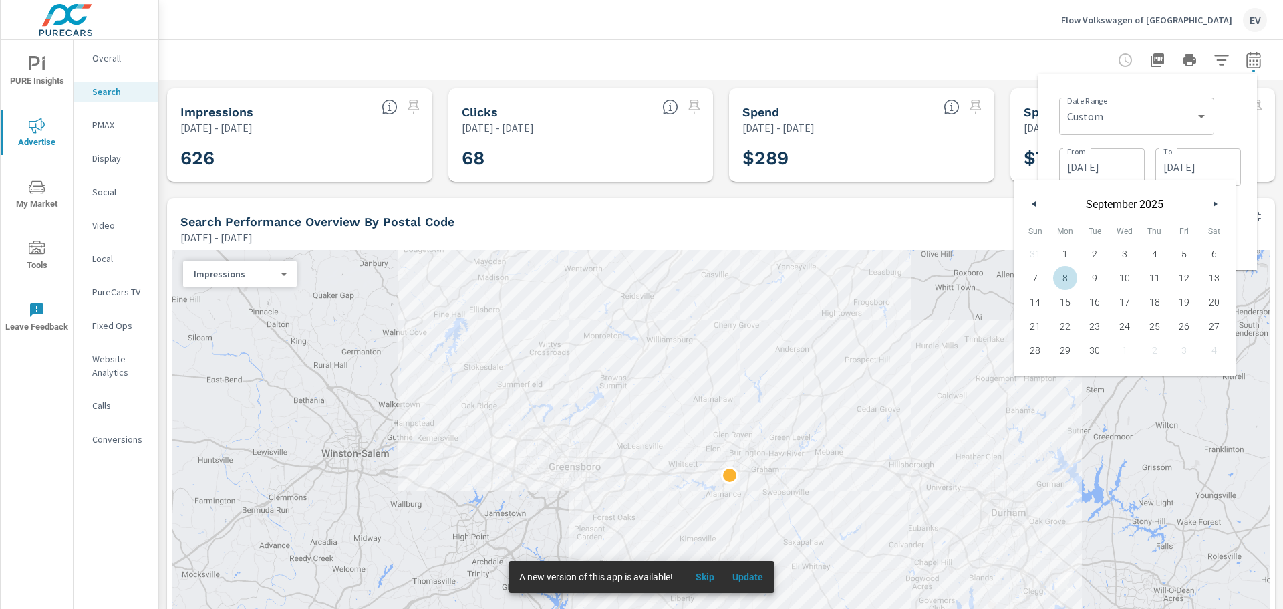
click at [1058, 279] on span "8" at bounding box center [1066, 277] width 30 height 17
type input "[DATE]"
click at [1120, 156] on input "[DATE]" at bounding box center [1102, 167] width 75 height 27
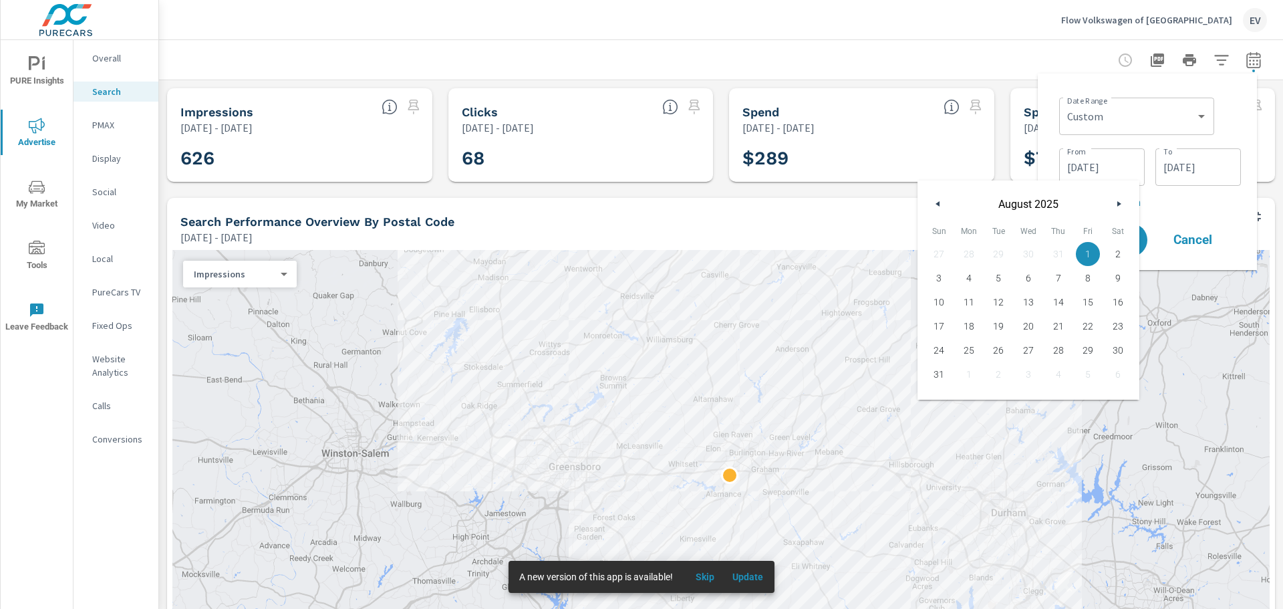
click at [1115, 201] on button "button" at bounding box center [1119, 204] width 16 height 16
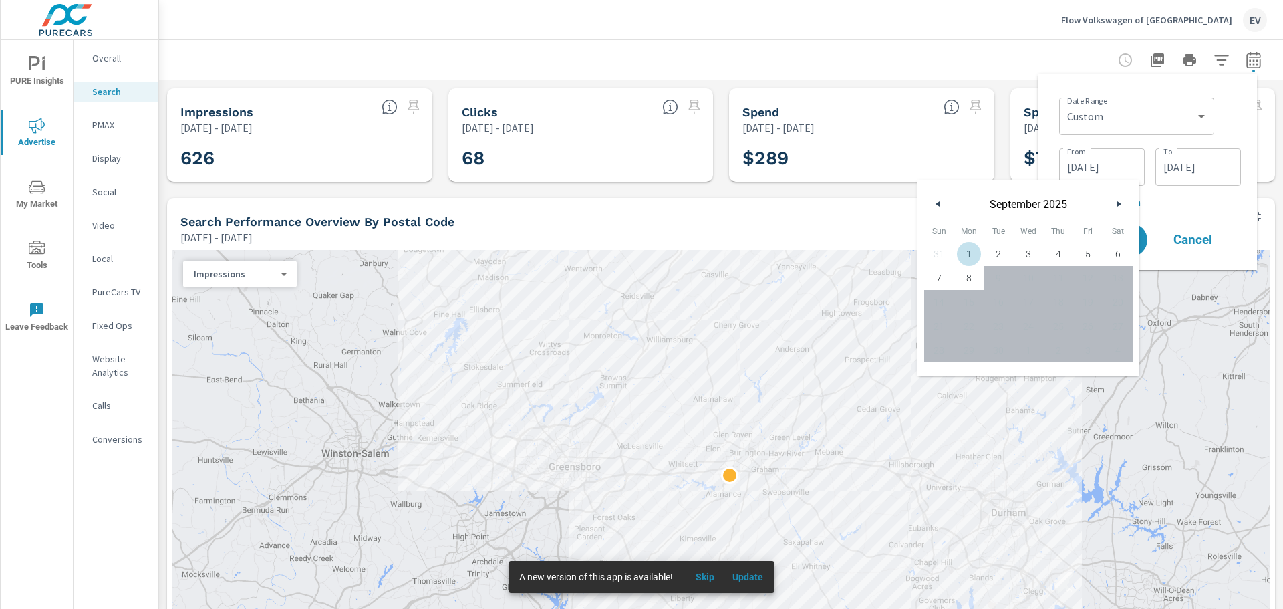
click at [967, 255] on span "1" at bounding box center [970, 253] width 30 height 17
type input "[DATE]"
click at [1172, 209] on p "+ Add comparison" at bounding box center [1150, 202] width 182 height 16
select select "Previous period"
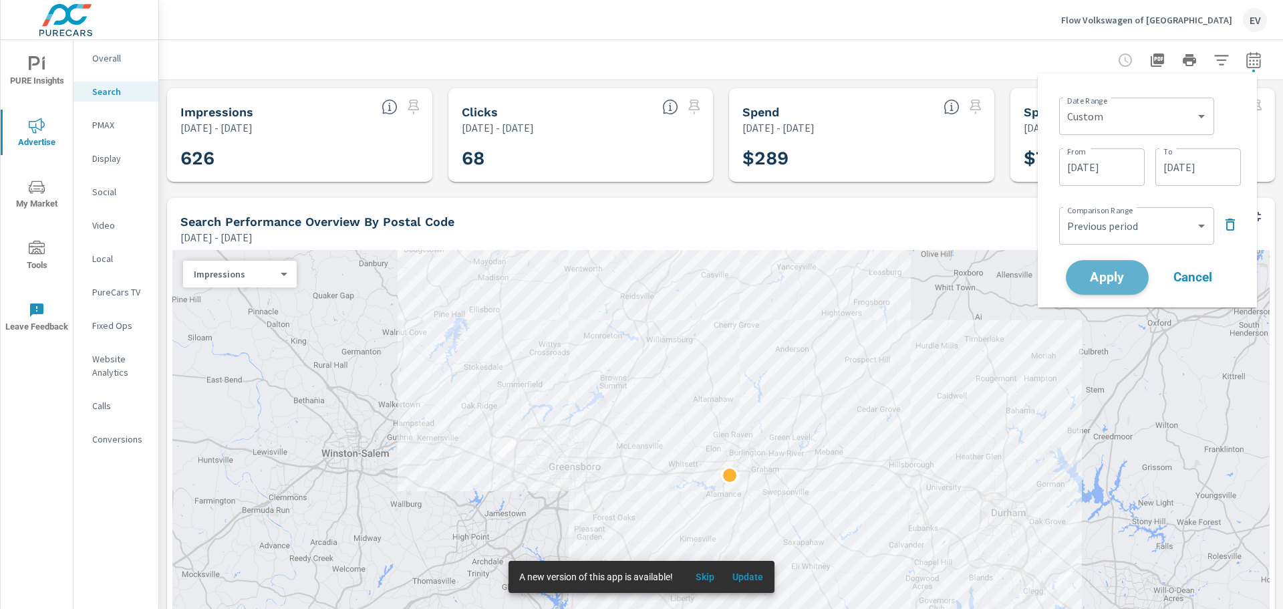
click at [1122, 271] on span "Apply" at bounding box center [1107, 277] width 55 height 13
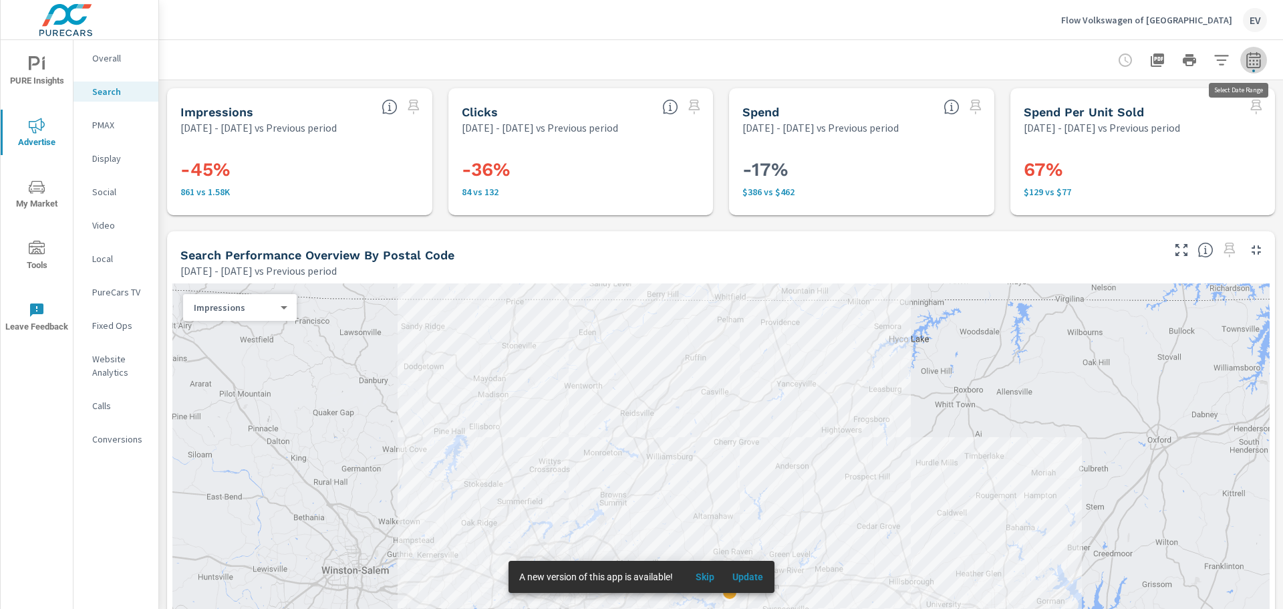
click at [1241, 70] on button "button" at bounding box center [1254, 60] width 27 height 27
select select "Previous period"
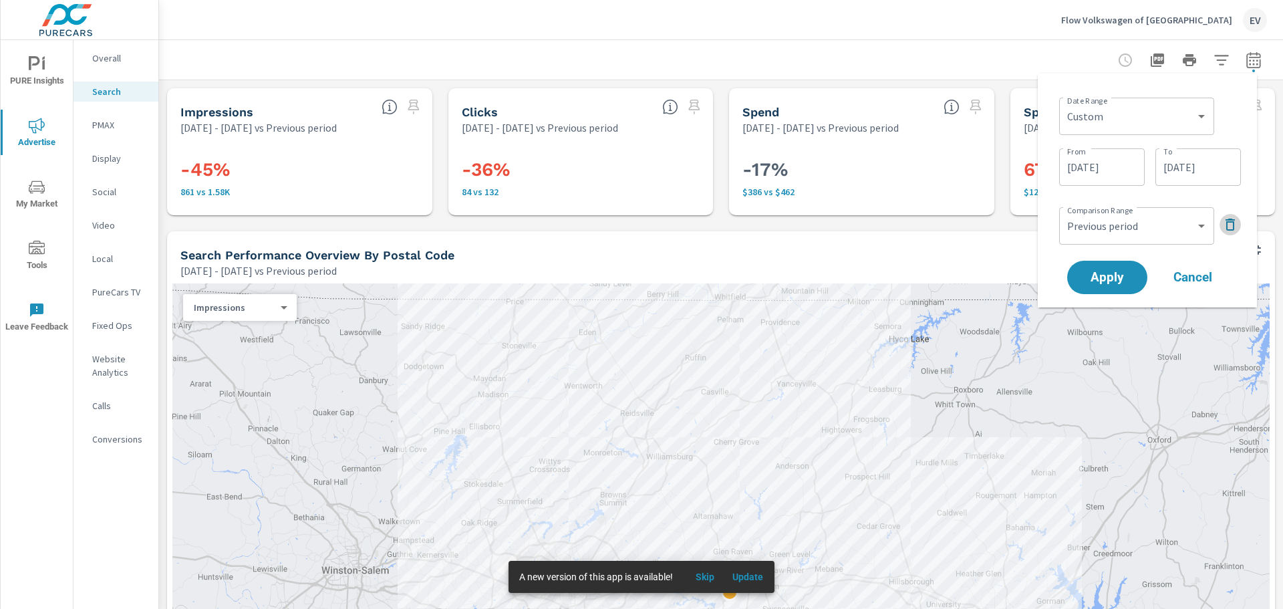
click at [1235, 224] on icon "button" at bounding box center [1230, 225] width 9 height 12
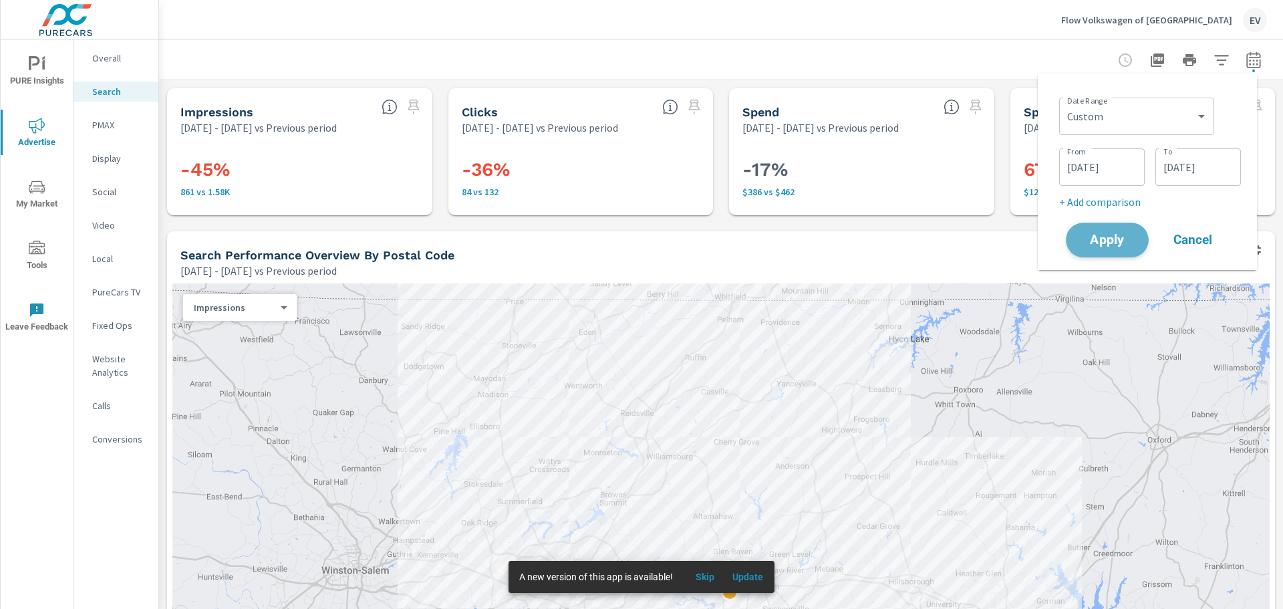
click at [1102, 242] on span "Apply" at bounding box center [1107, 240] width 55 height 13
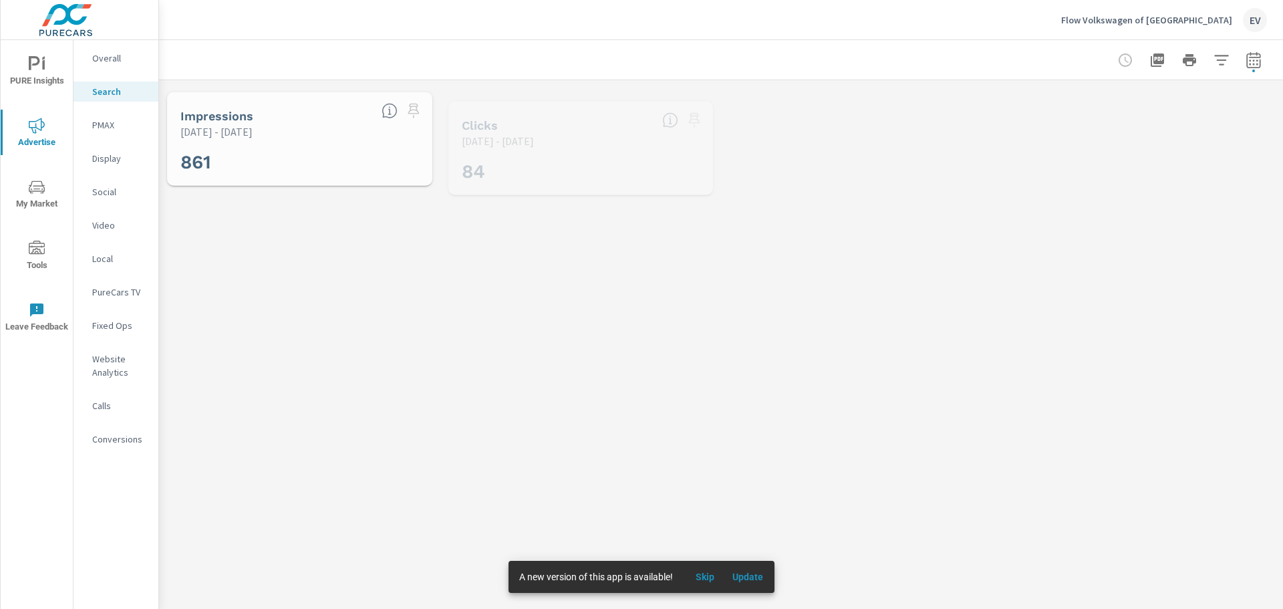
scroll to position [50, 0]
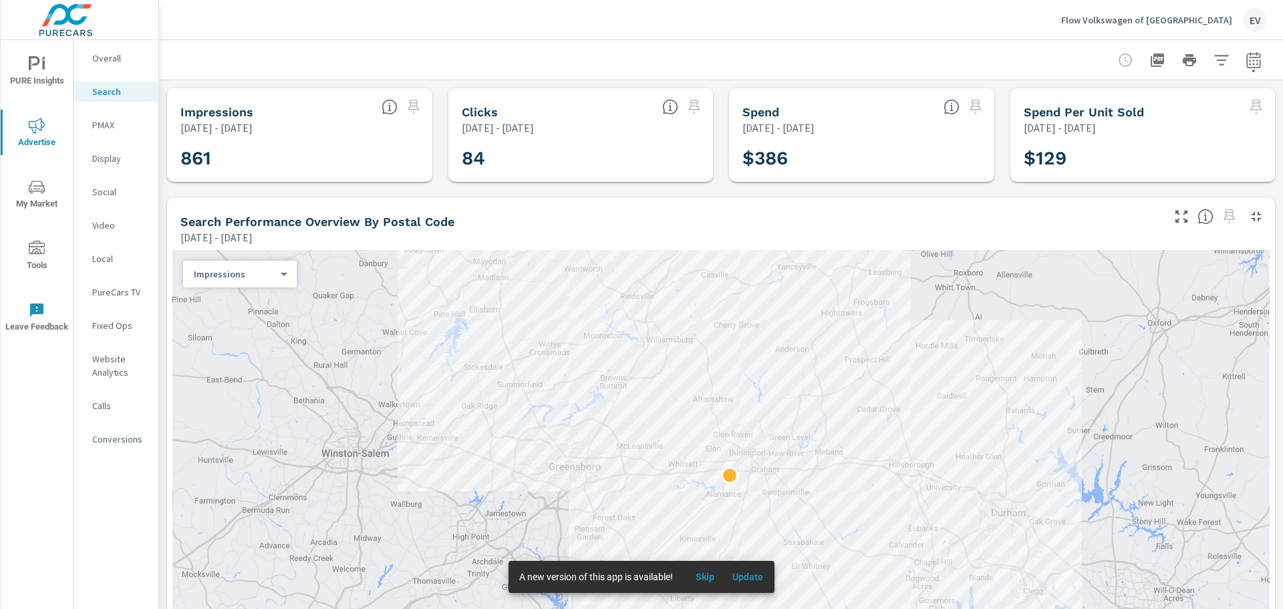
click at [1246, 64] on icon "button" at bounding box center [1254, 60] width 16 height 16
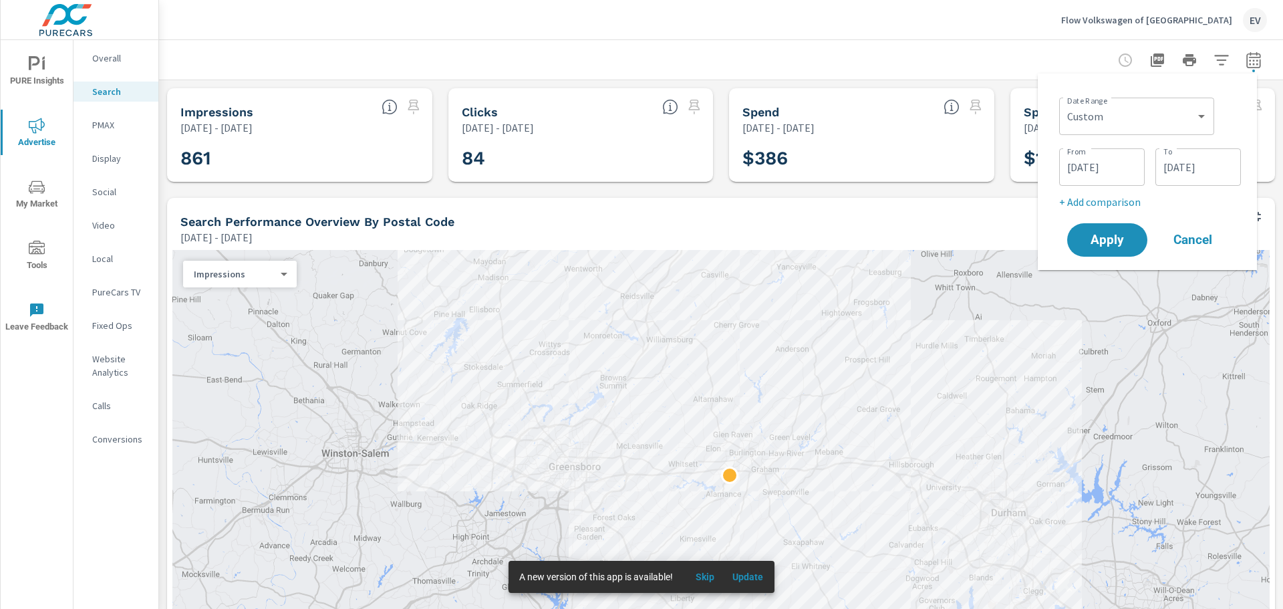
click at [1214, 178] on input "[DATE]" at bounding box center [1198, 167] width 75 height 27
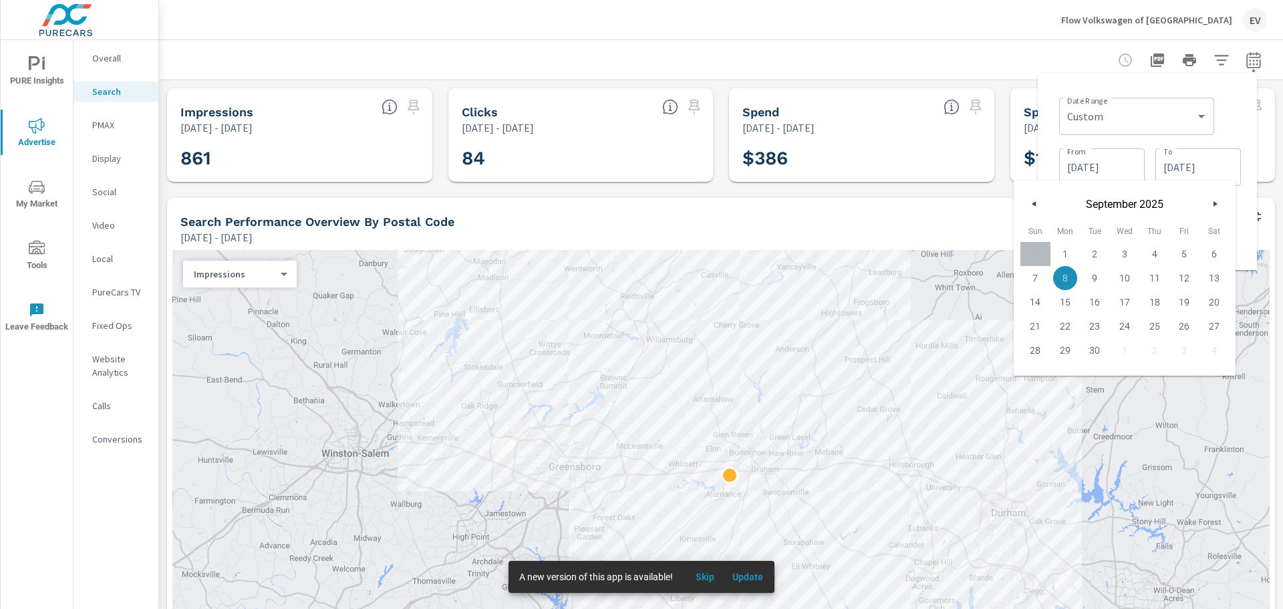
click at [1211, 205] on button "button" at bounding box center [1215, 204] width 16 height 16
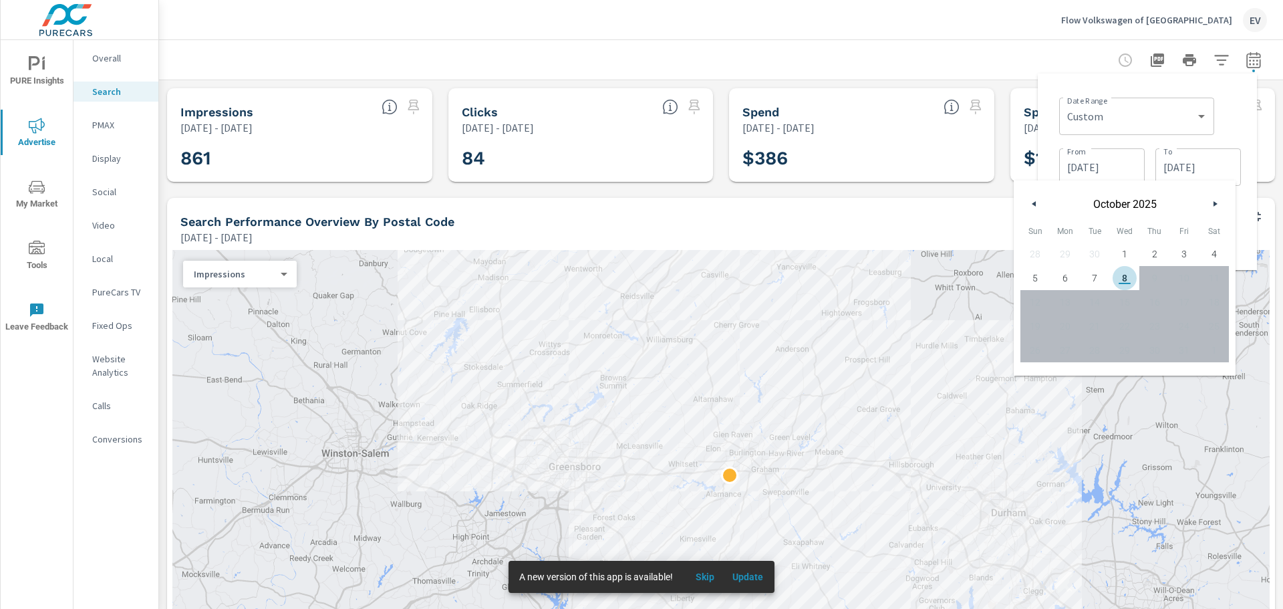
click at [1127, 283] on span "8" at bounding box center [1125, 277] width 30 height 17
type input "[DATE]"
click at [1099, 156] on input "[DATE]" at bounding box center [1102, 167] width 75 height 27
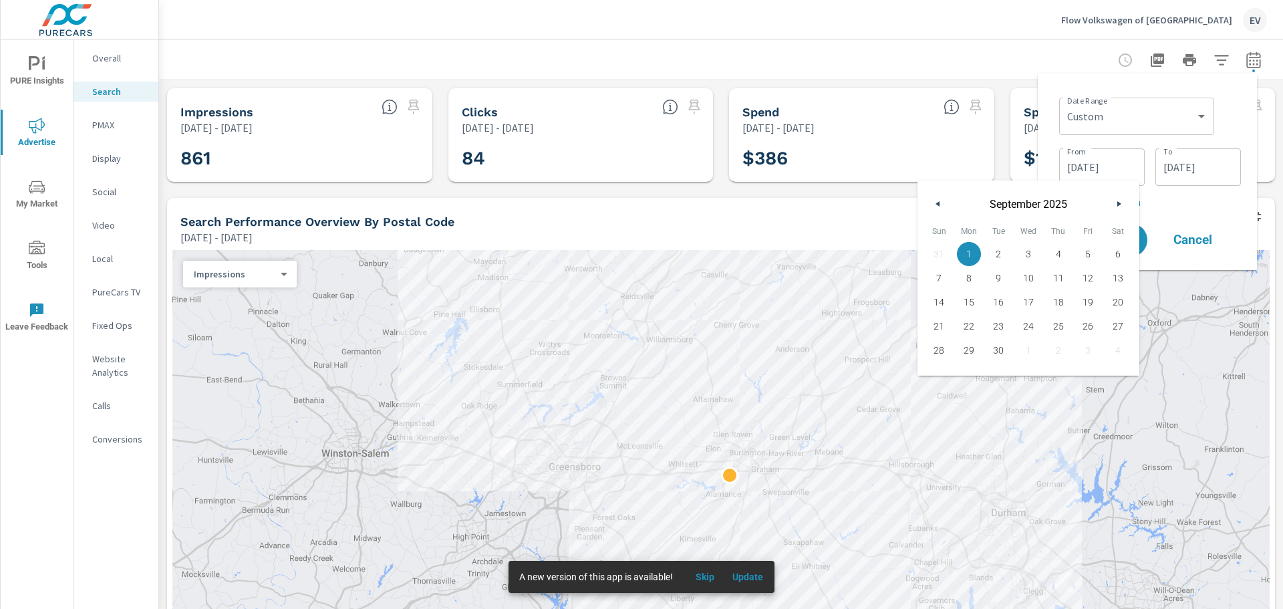
click at [1118, 202] on icon "button" at bounding box center [1121, 203] width 7 height 5
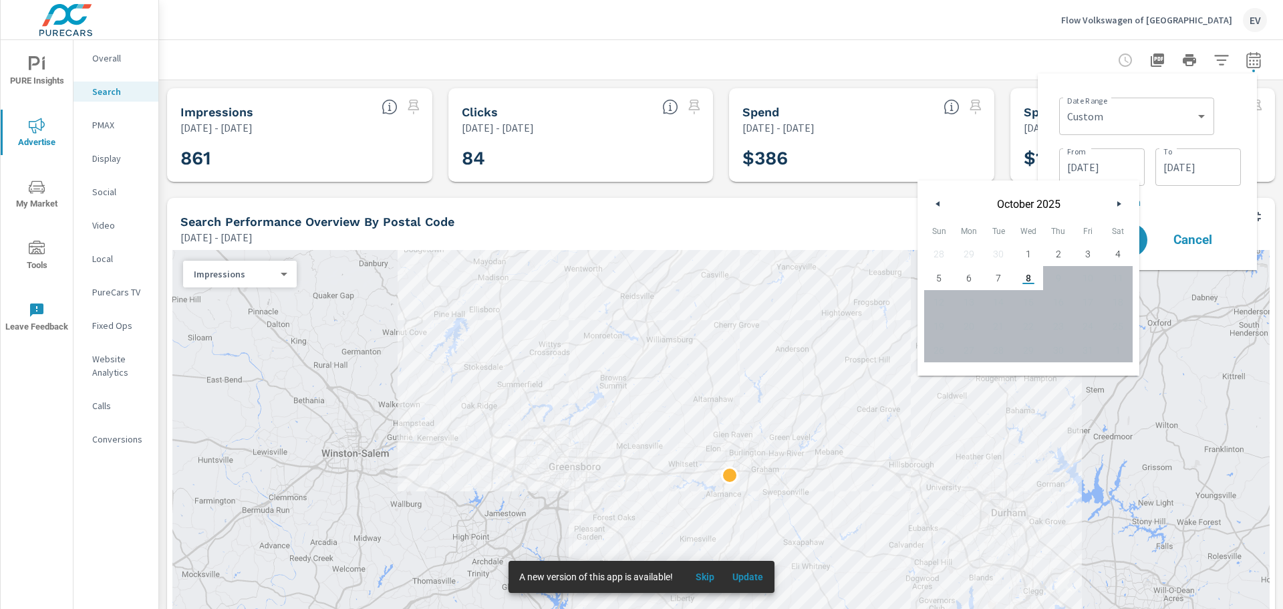
click at [1021, 254] on span "1" at bounding box center [1029, 253] width 30 height 17
type input "[DATE]"
click at [1244, 192] on div "Date Range Custom [DATE] Last week Last 7 days Last 14 days Last 30 days Last 4…" at bounding box center [1148, 171] width 198 height 175
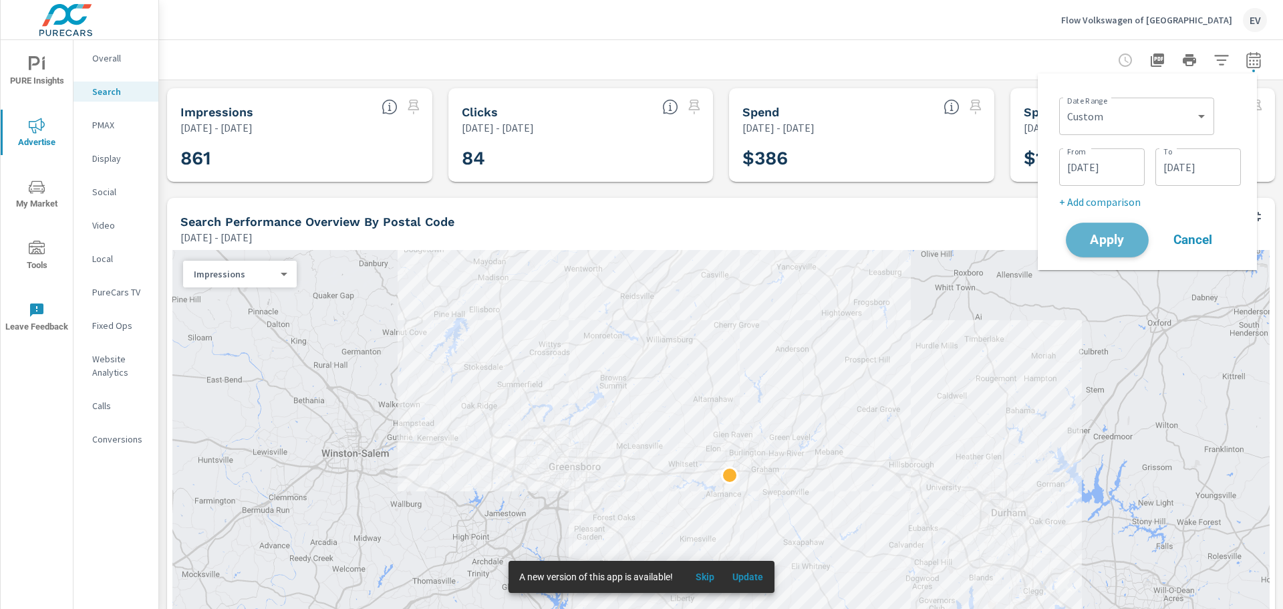
click at [1114, 237] on span "Apply" at bounding box center [1107, 240] width 55 height 13
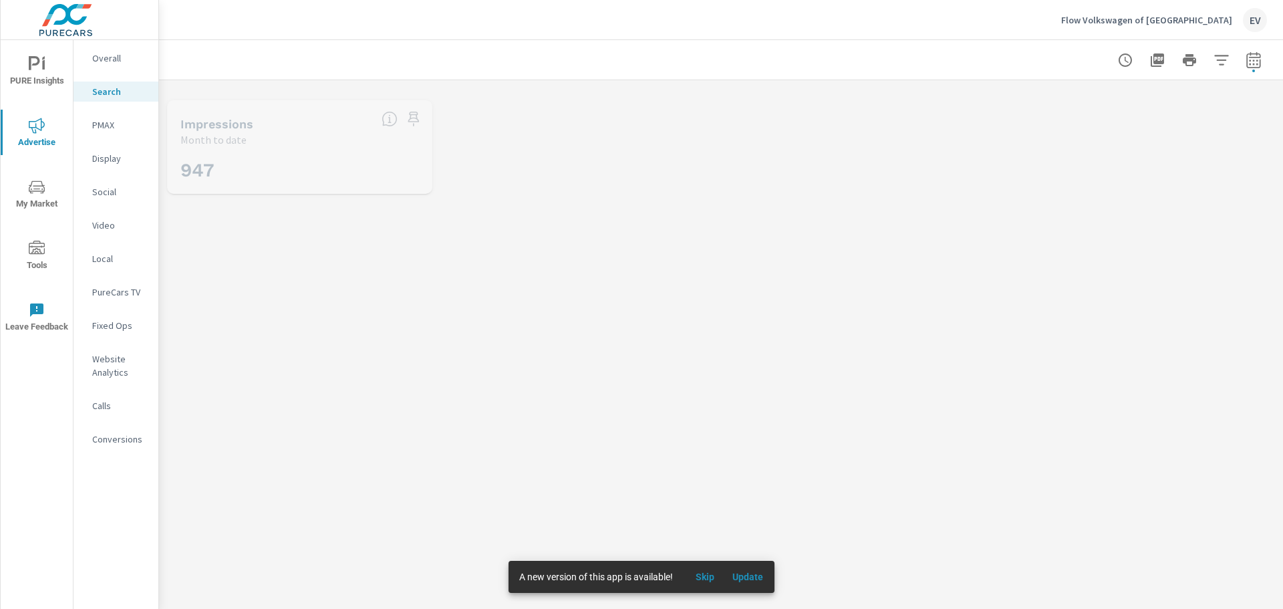
scroll to position [50, 0]
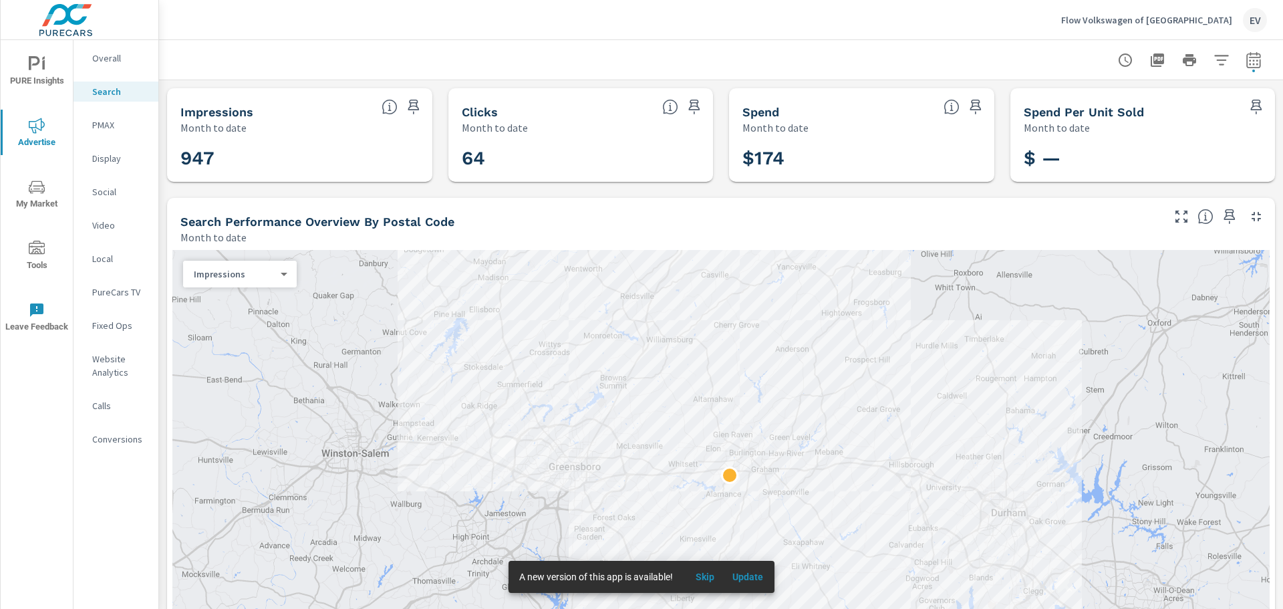
click at [1246, 55] on icon "button" at bounding box center [1254, 60] width 16 height 16
select select "Month to date"
click at [1131, 150] on p "+ Add comparison" at bounding box center [1150, 151] width 171 height 16
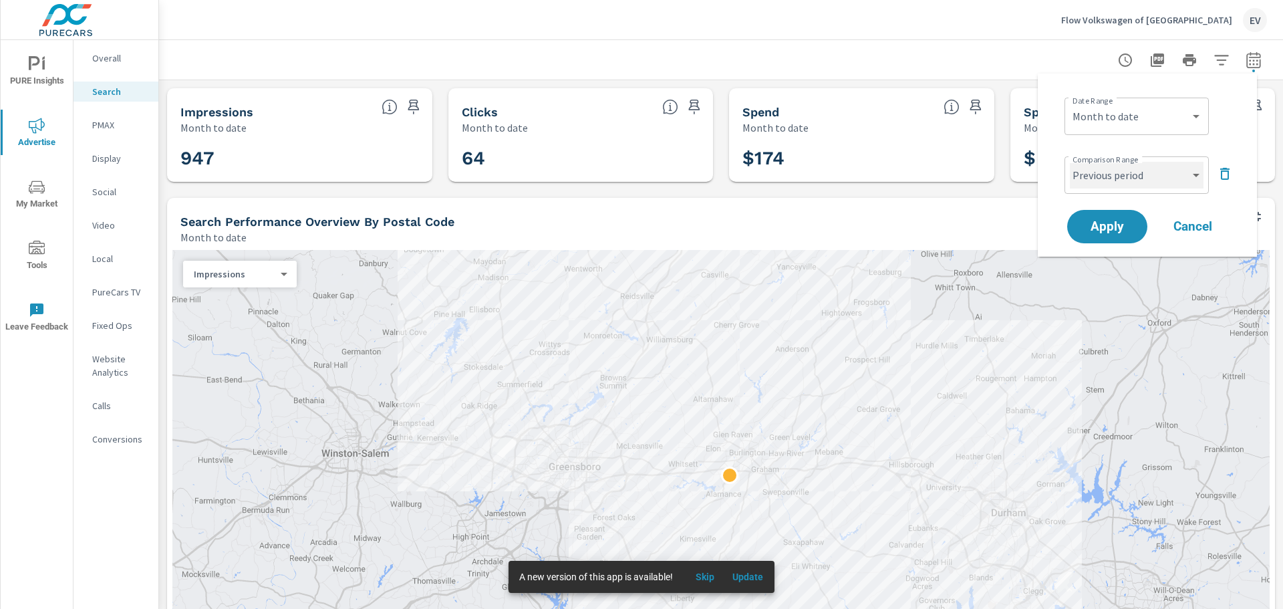
click at [1197, 174] on select "Custom Previous period Previous month Previous year" at bounding box center [1137, 175] width 134 height 27
click at [1201, 172] on select "Custom Previous period Previous month Previous year" at bounding box center [1137, 175] width 134 height 27
click at [1070, 162] on select "Custom Previous period Previous month Previous year" at bounding box center [1137, 175] width 134 height 27
select select "Previous month"
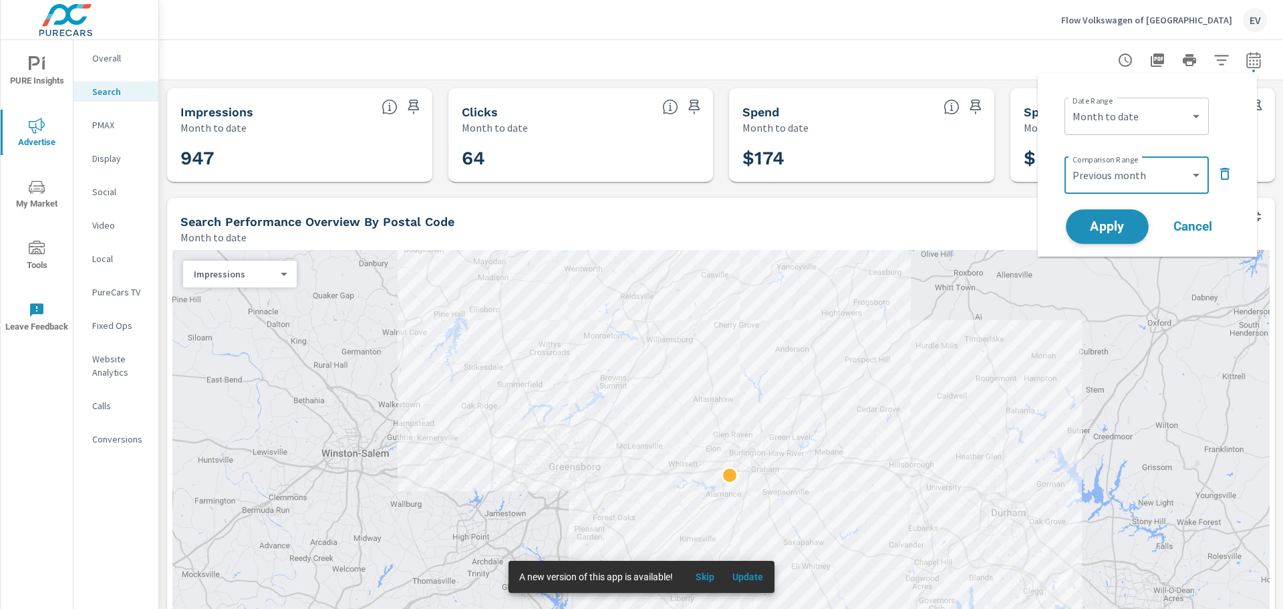
click at [1123, 229] on span "Apply" at bounding box center [1107, 227] width 55 height 13
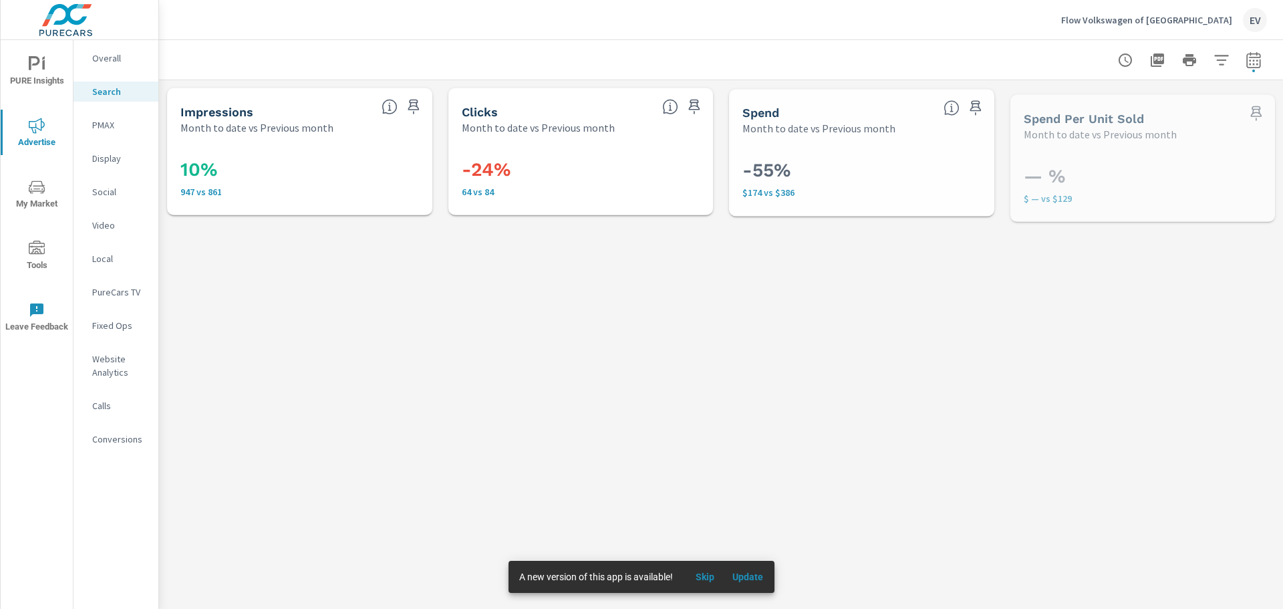
scroll to position [15, 0]
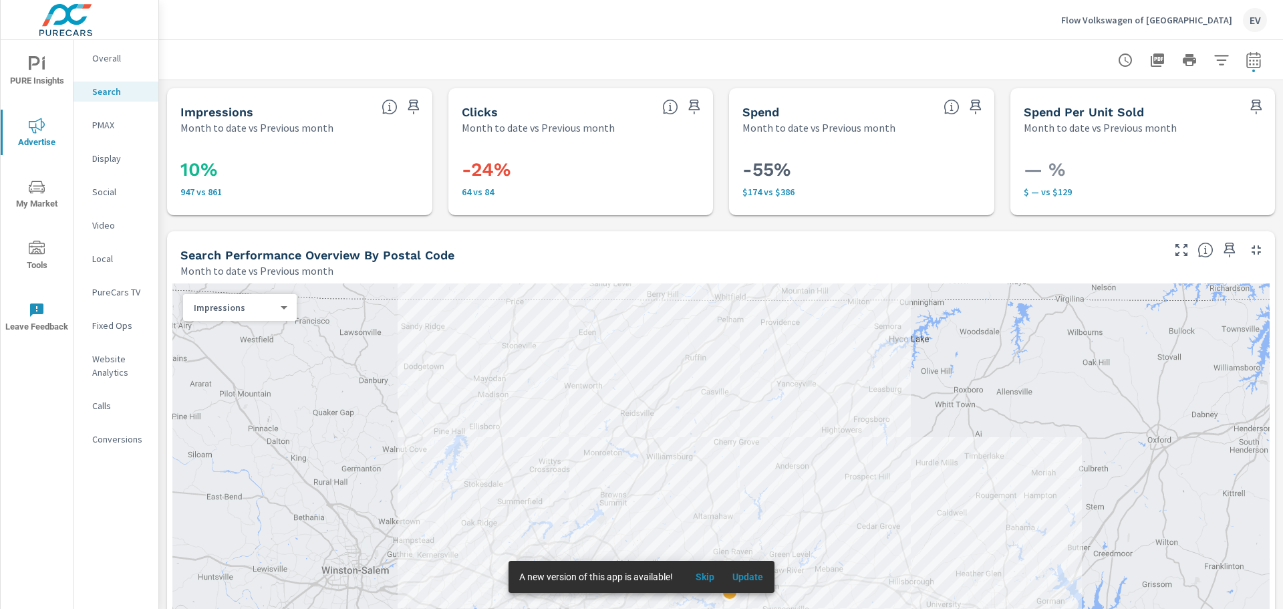
click at [749, 575] on span "Update" at bounding box center [748, 577] width 32 height 12
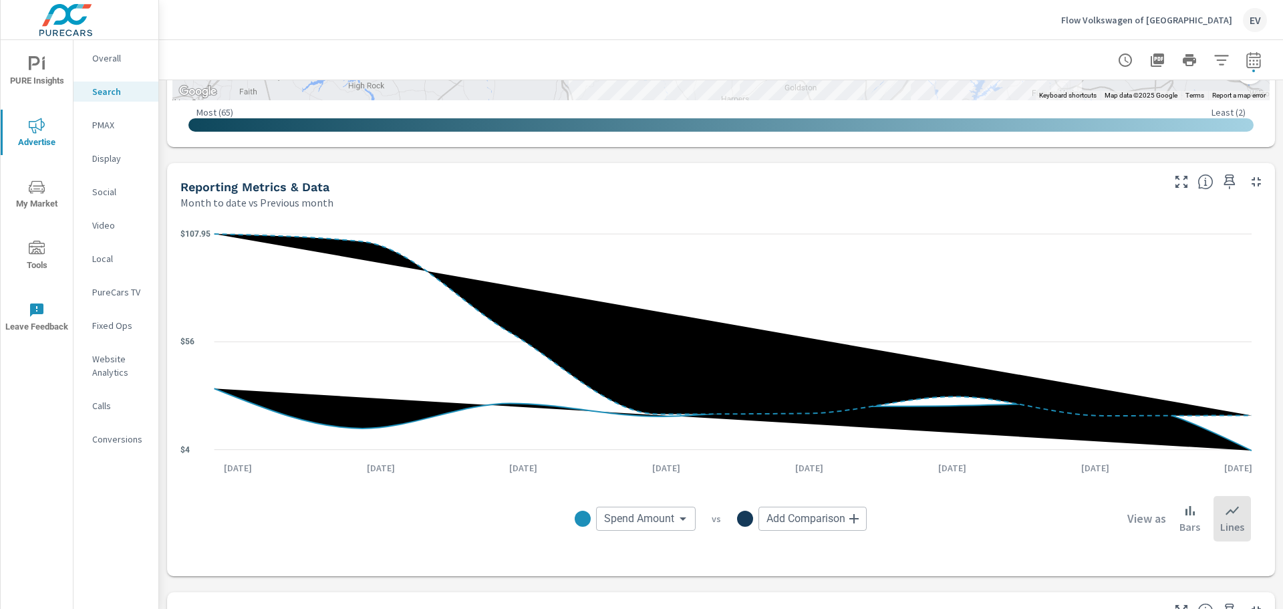
scroll to position [804, 0]
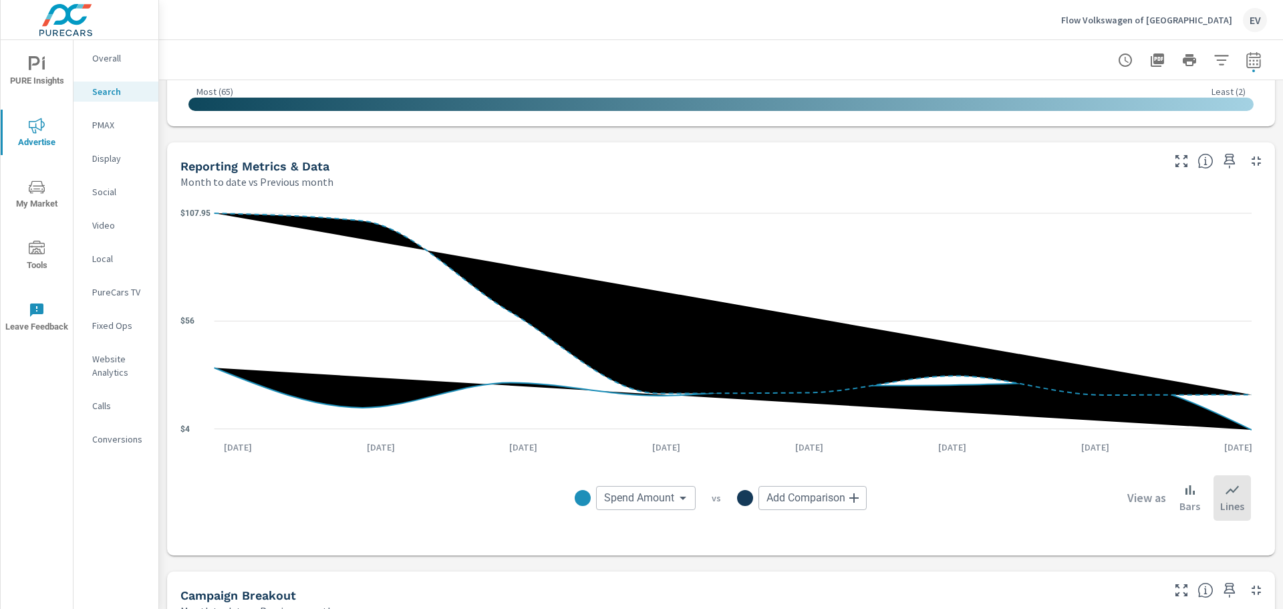
click at [1265, 398] on div "$4 $56 $107.95 Oct 1st Oct 2nd Oct 3rd Oct 4th Oct 5th Oct 6th Oct 7th Oct 8th …" at bounding box center [721, 372] width 1108 height 366
click at [1189, 488] on div "Bars" at bounding box center [1190, 497] width 34 height 45
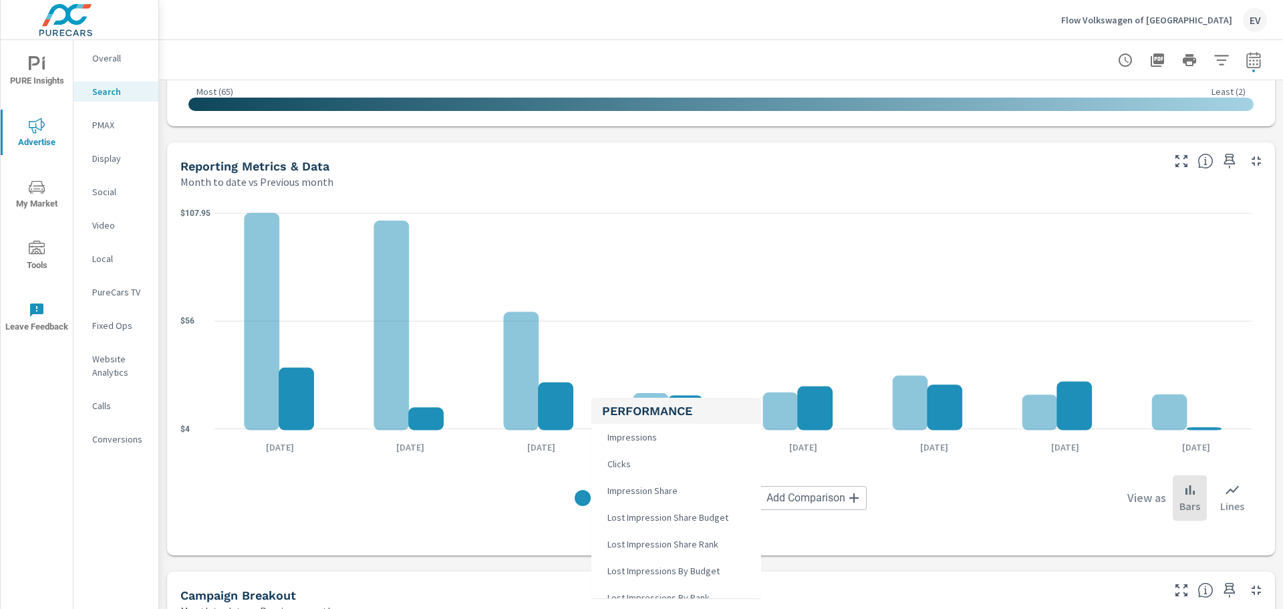
click at [660, 505] on body "PURE Insights Advertise My Market Tools Leave Feedback Overall Search PMAX Disp…" at bounding box center [641, 304] width 1283 height 609
click at [403, 506] on div at bounding box center [641, 304] width 1283 height 609
click at [650, 504] on body "PURE Insights Advertise My Market Tools Leave Feedback Overall Search PMAX Disp…" at bounding box center [641, 304] width 1283 height 609
click at [983, 513] on div at bounding box center [641, 304] width 1283 height 609
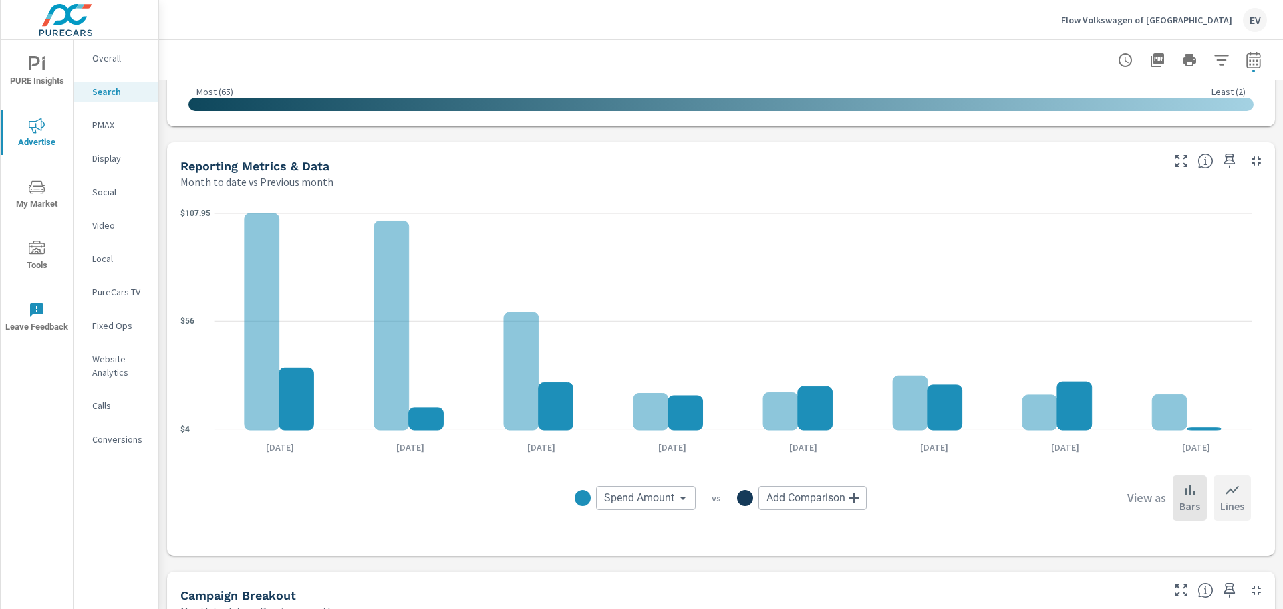
click at [1221, 503] on p "Lines" at bounding box center [1233, 506] width 24 height 16
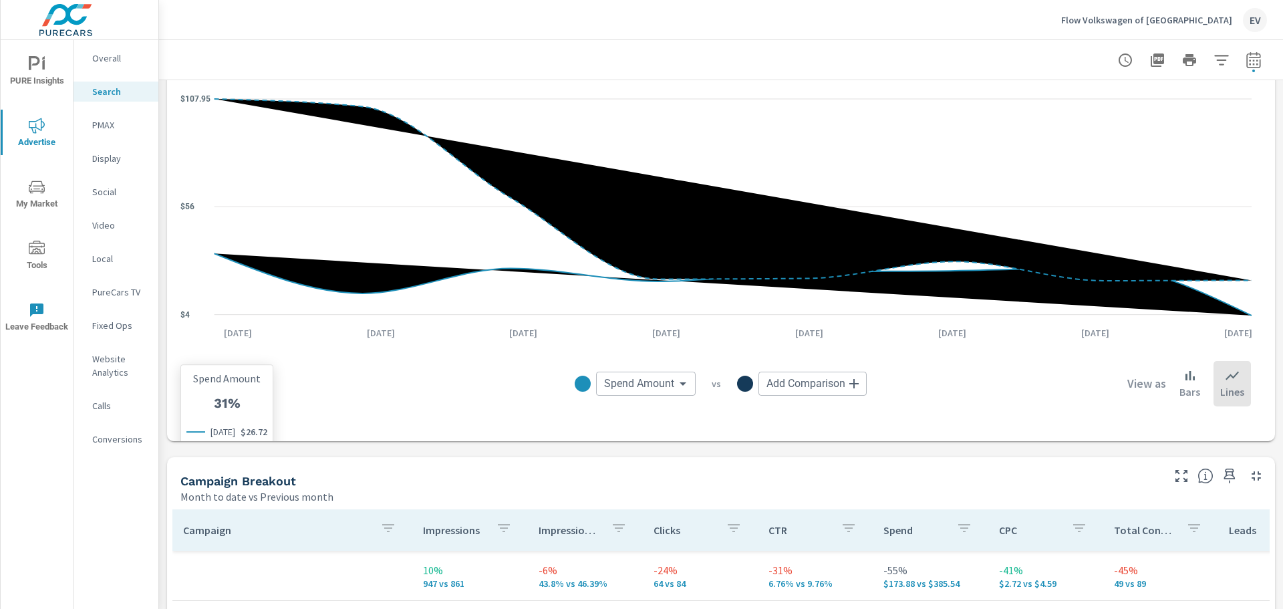
scroll to position [1138, 0]
